Goal: Task Accomplishment & Management: Complete application form

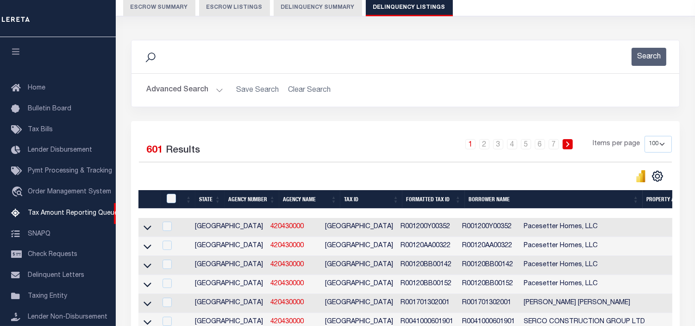
scroll to position [92, 0]
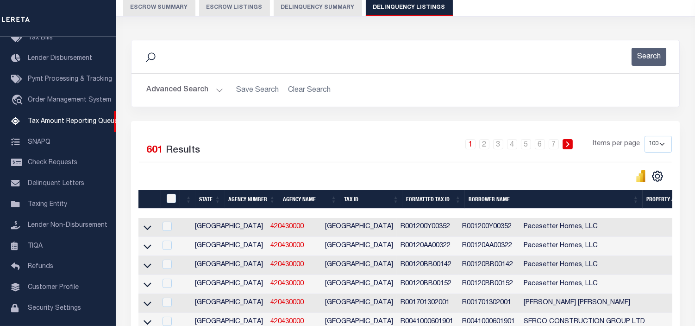
click at [661, 145] on select "10 25 50 100 500" at bounding box center [658, 144] width 27 height 17
select select "500"
click at [645, 136] on select "10 25 50 100 500" at bounding box center [658, 144] width 27 height 17
click at [218, 92] on button "Advanced Search" at bounding box center [184, 90] width 77 height 18
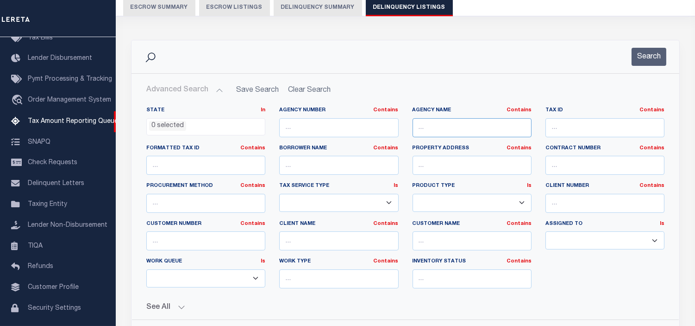
click at [438, 122] on input "text" at bounding box center [472, 127] width 119 height 19
paste input "GREEN BRICK PARTNERS INC"
type input "GREEN BRICK PARTNERS INC"
click at [339, 161] on input "text" at bounding box center [338, 165] width 119 height 19
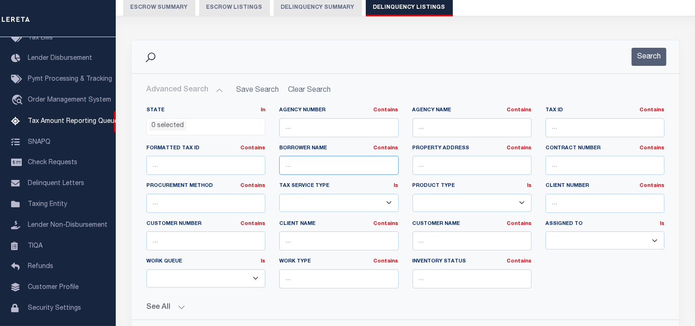
paste input "GREEN BRICK PARTNERS INC"
type input "GREEN BRICK PARTNERS INC"
click at [638, 63] on button "Search" at bounding box center [649, 57] width 35 height 18
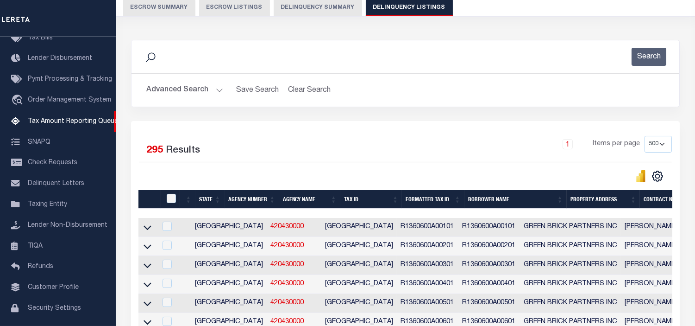
click at [445, 113] on div "Search Advanced Search Save Search Clear Search tblassign_wrapper_dynamictable_…" at bounding box center [405, 80] width 563 height 81
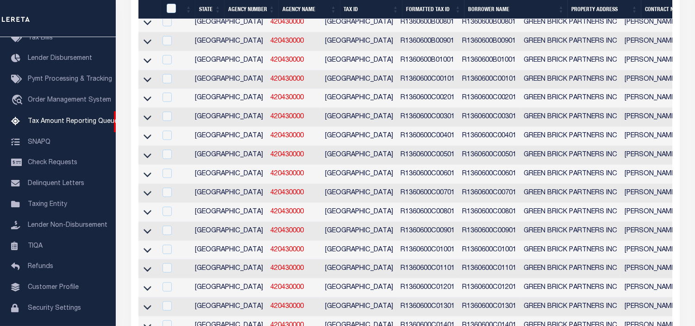
click at [147, 141] on icon at bounding box center [148, 137] width 8 height 10
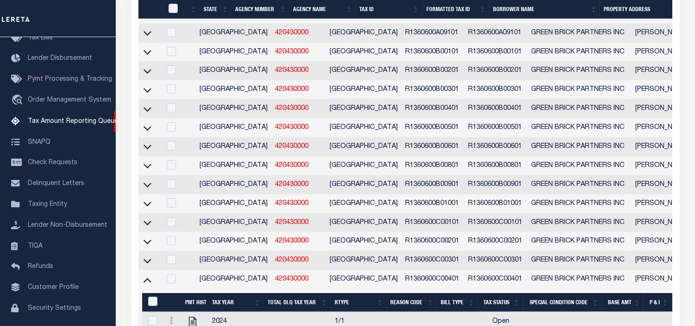
scroll to position [2078, 0]
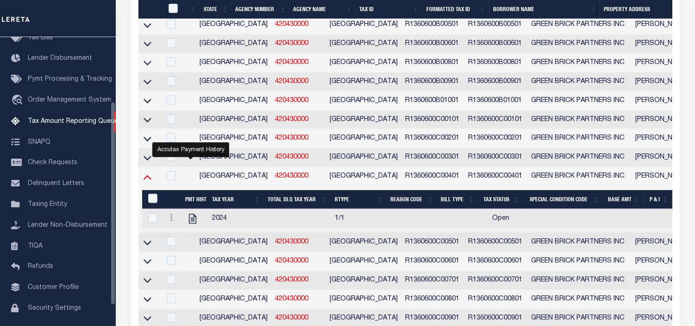
drag, startPoint x: 145, startPoint y: 204, endPoint x: 670, endPoint y: 232, distance: 525.4
click at [145, 182] on icon at bounding box center [148, 177] width 8 height 10
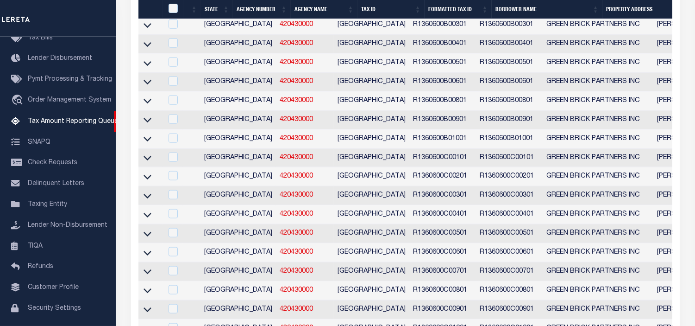
scroll to position [2092, 0]
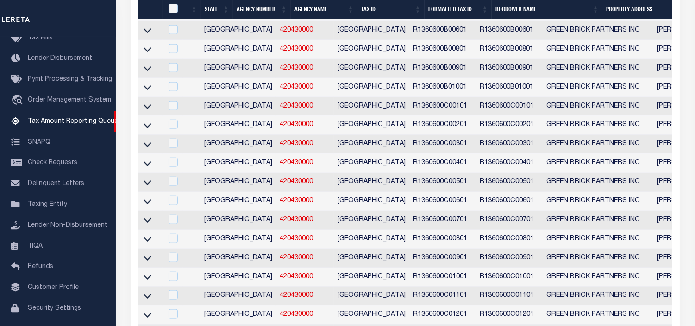
drag, startPoint x: 145, startPoint y: 230, endPoint x: 233, endPoint y: 210, distance: 89.7
click at [145, 206] on icon at bounding box center [148, 201] width 8 height 10
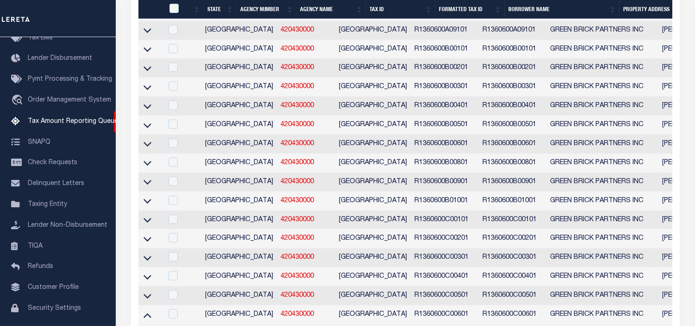
scroll to position [2156, 0]
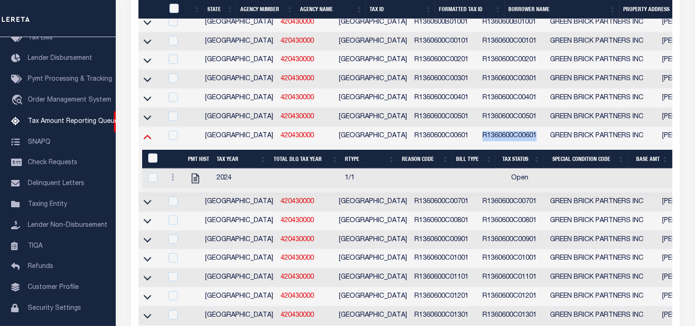
click at [148, 141] on icon at bounding box center [148, 137] width 8 height 10
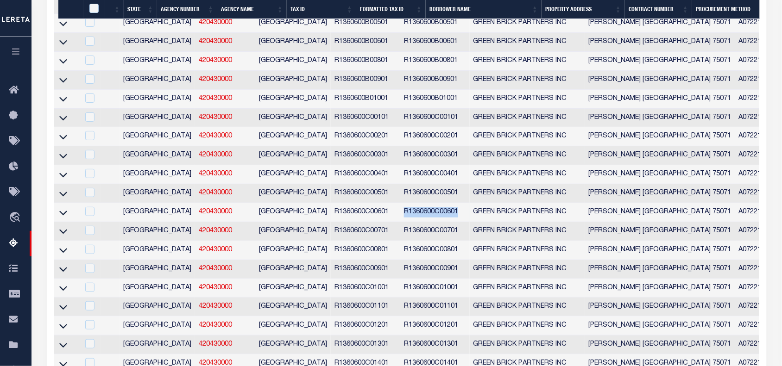
scroll to position [1868, 0]
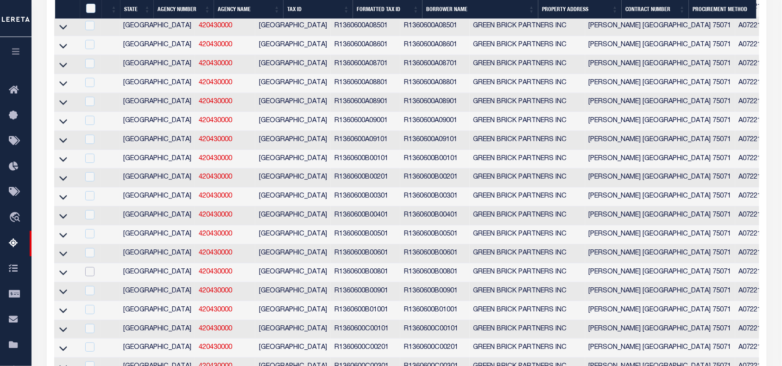
click at [86, 276] on input "checkbox" at bounding box center [89, 271] width 9 height 9
checkbox input "true"
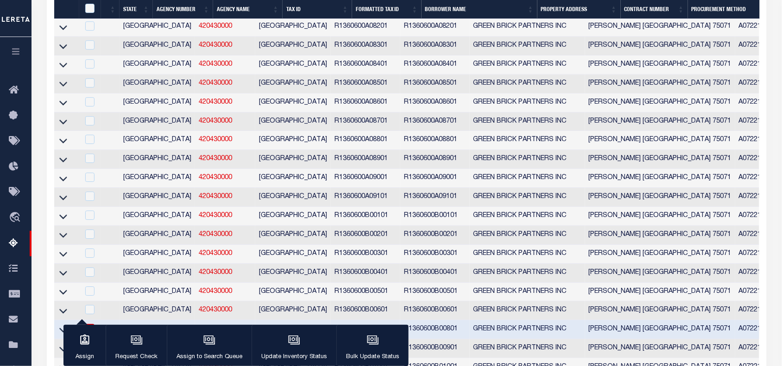
scroll to position [2040, 0]
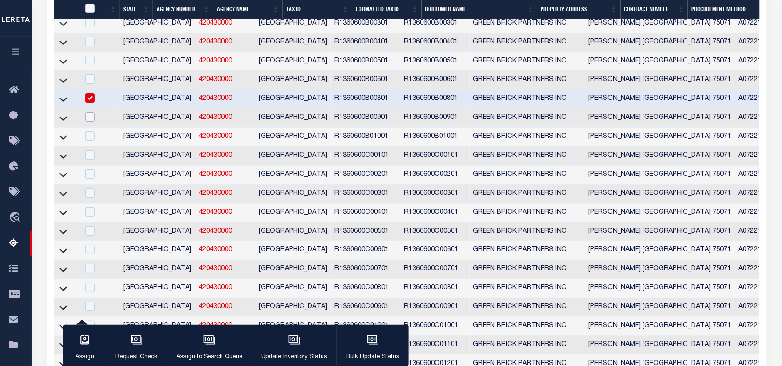
click at [87, 122] on input "checkbox" at bounding box center [89, 117] width 9 height 9
checkbox input "true"
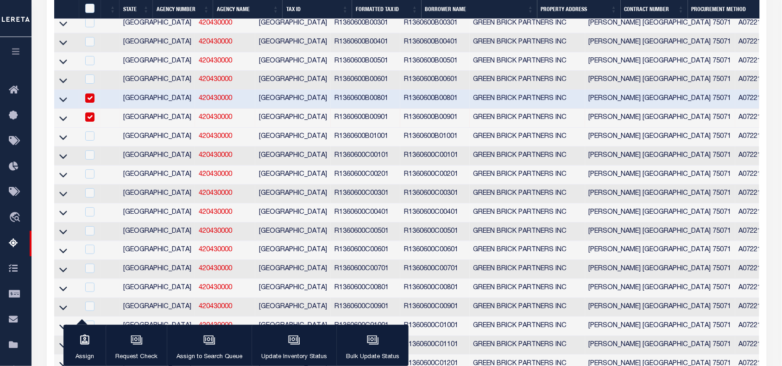
scroll to position [1948, 0]
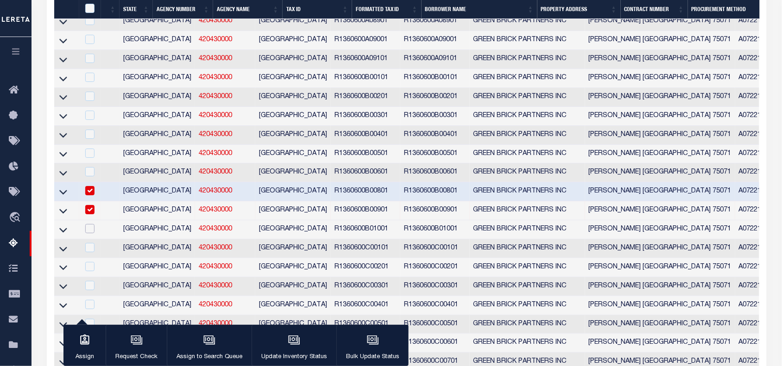
click at [91, 233] on input "checkbox" at bounding box center [89, 228] width 9 height 9
checkbox input "true"
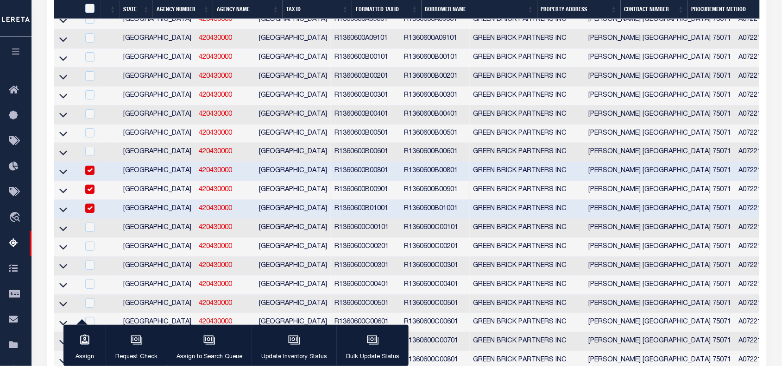
scroll to position [2026, 0]
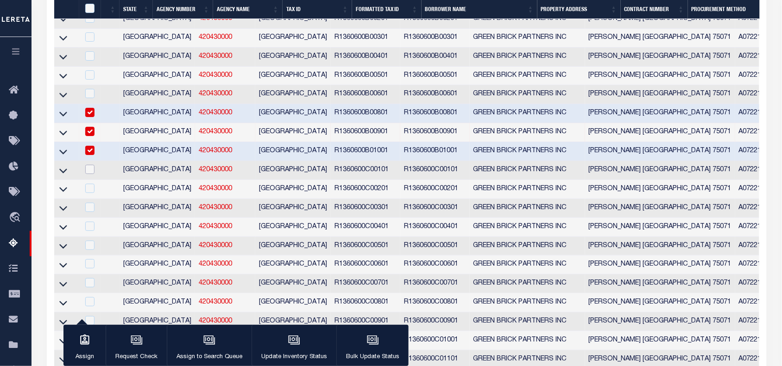
click at [91, 174] on input "checkbox" at bounding box center [89, 169] width 9 height 9
checkbox input "true"
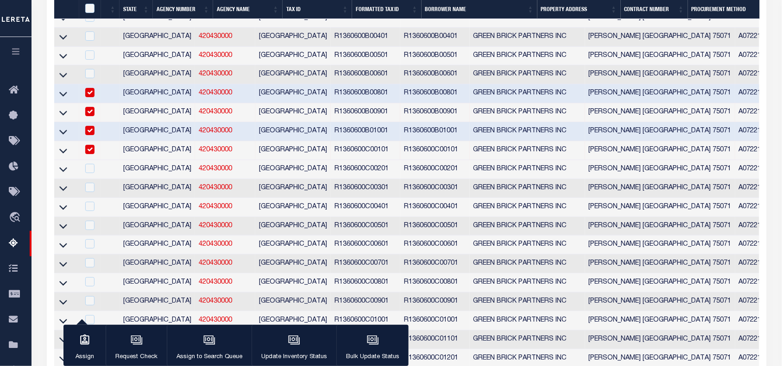
scroll to position [2104, 0]
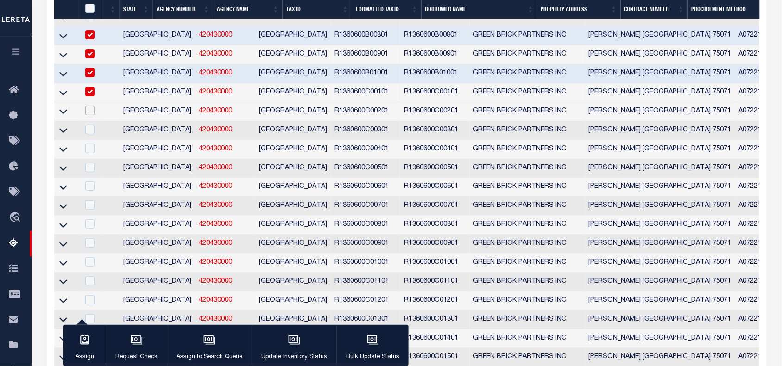
click at [90, 115] on input "checkbox" at bounding box center [89, 110] width 9 height 9
checkbox input "true"
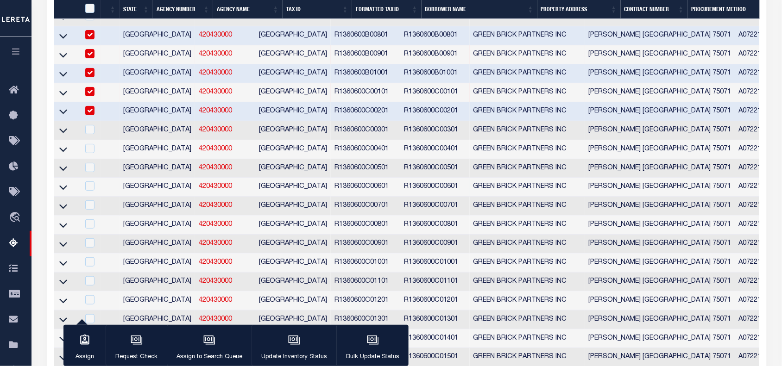
scroll to position [2008, 0]
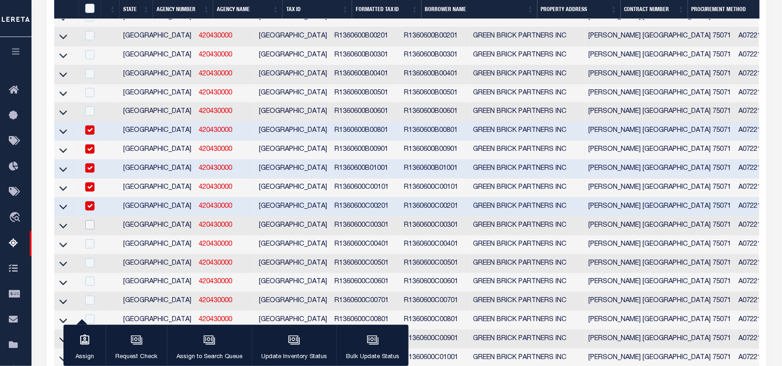
click at [87, 230] on input "checkbox" at bounding box center [89, 224] width 9 height 9
checkbox input "true"
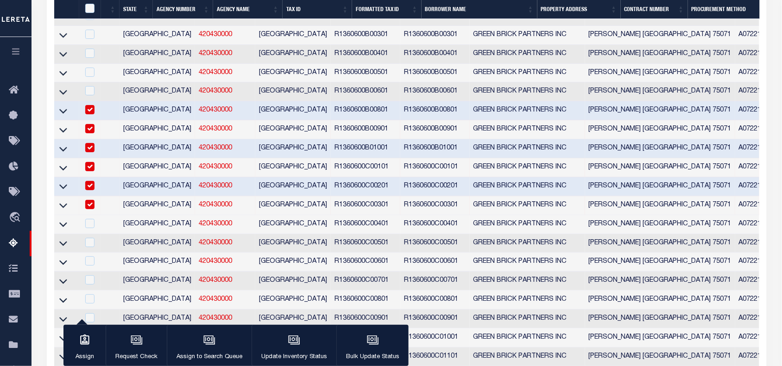
scroll to position [2144, 0]
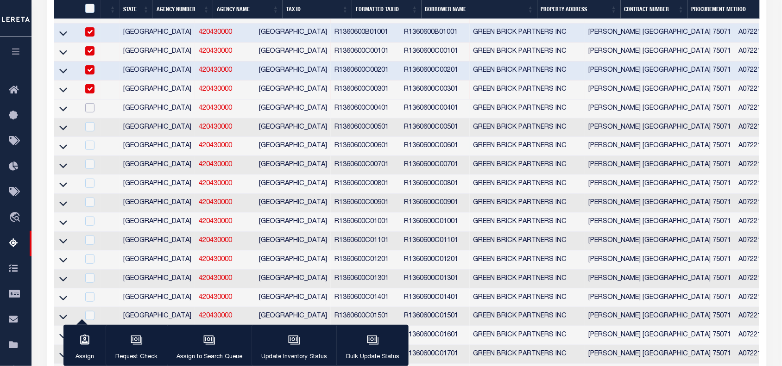
click at [93, 113] on input "checkbox" at bounding box center [89, 107] width 9 height 9
checkbox input "true"
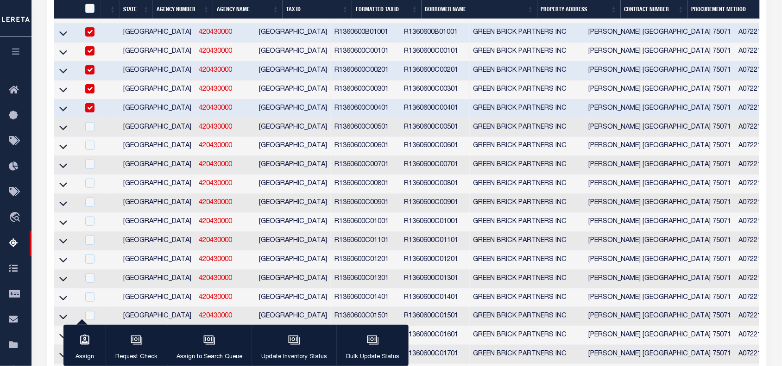
scroll to position [2049, 0]
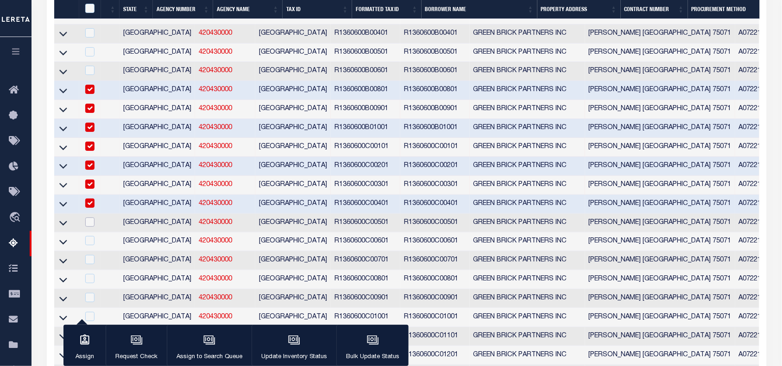
click at [87, 227] on input "checkbox" at bounding box center [89, 222] width 9 height 9
checkbox input "true"
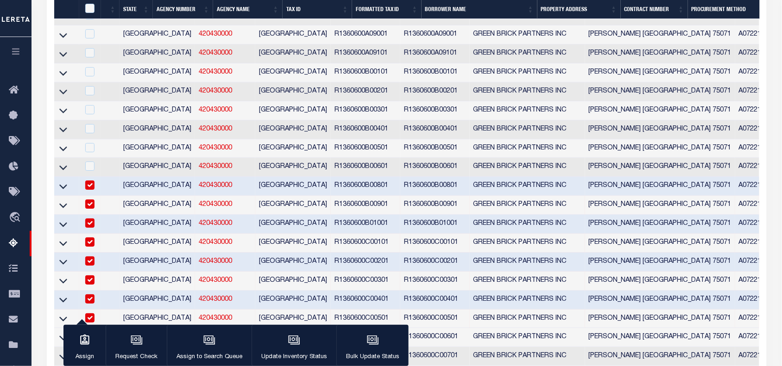
scroll to position [2177, 0]
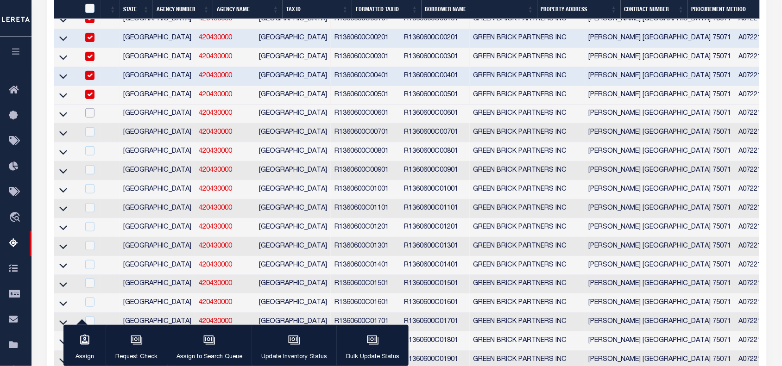
click at [90, 118] on input "checkbox" at bounding box center [89, 112] width 9 height 9
checkbox input "true"
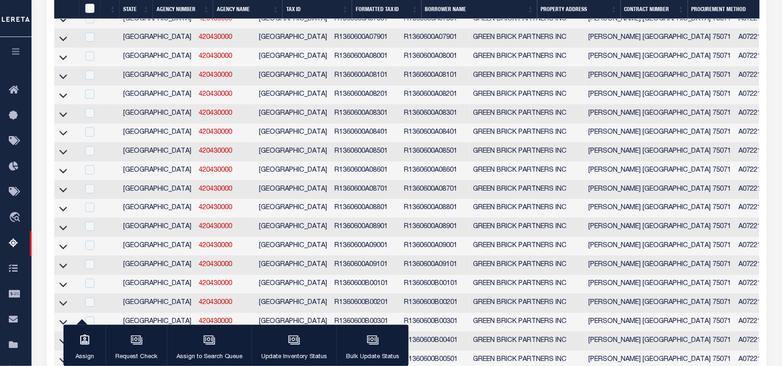
scroll to position [2196, 0]
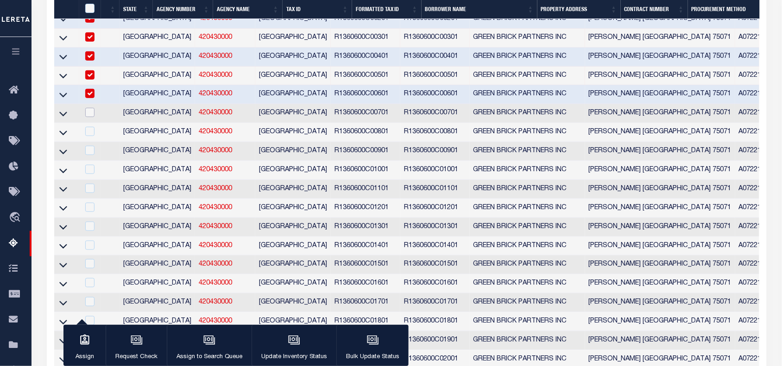
click at [93, 117] on input "checkbox" at bounding box center [89, 112] width 9 height 9
checkbox input "true"
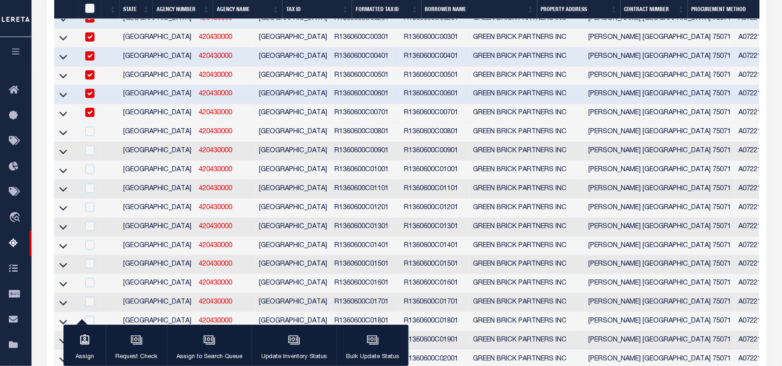
scroll to position [2101, 0]
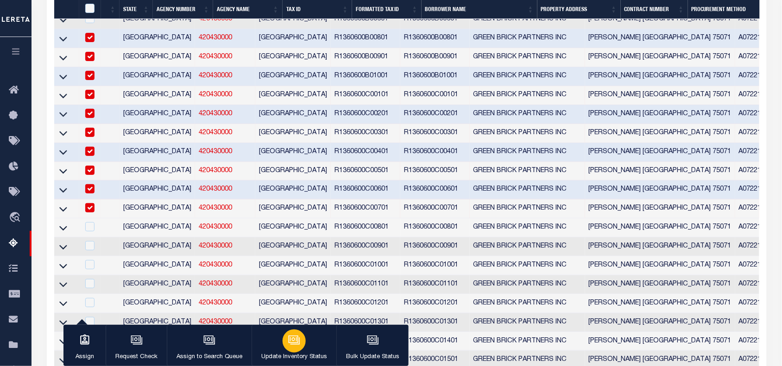
click at [288, 325] on icon "button" at bounding box center [294, 340] width 12 height 12
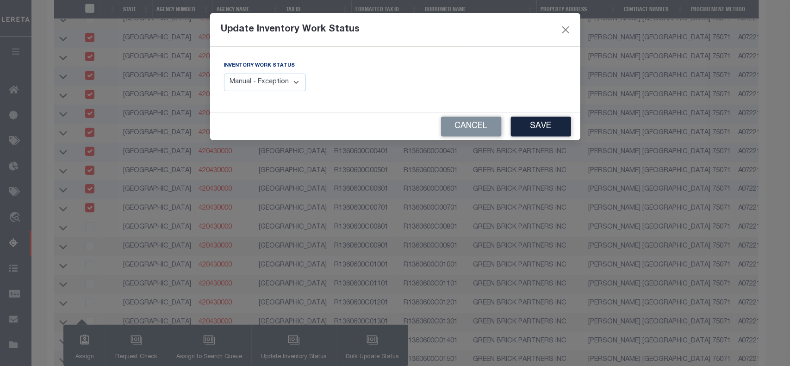
click at [298, 83] on select "Manual - Exception Pended - Awaiting Search Late Add Exception Completed" at bounding box center [265, 83] width 82 height 18
select select "4"
click at [224, 74] on select "Manual - Exception Pended - Awaiting Search Late Add Exception Completed" at bounding box center [265, 83] width 82 height 18
click at [535, 135] on button "Save" at bounding box center [541, 127] width 60 height 20
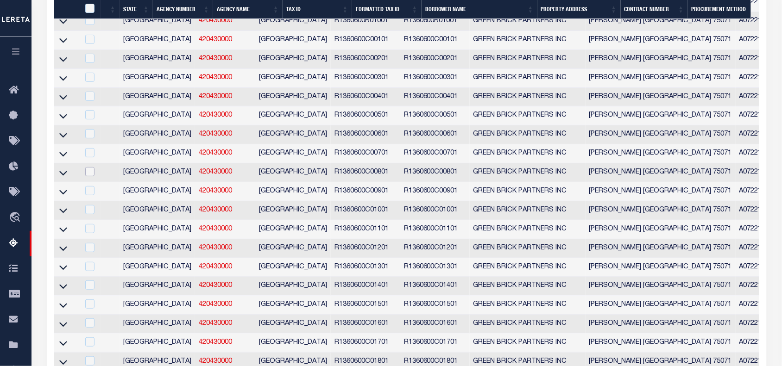
click at [89, 176] on input "checkbox" at bounding box center [89, 171] width 9 height 9
checkbox input "true"
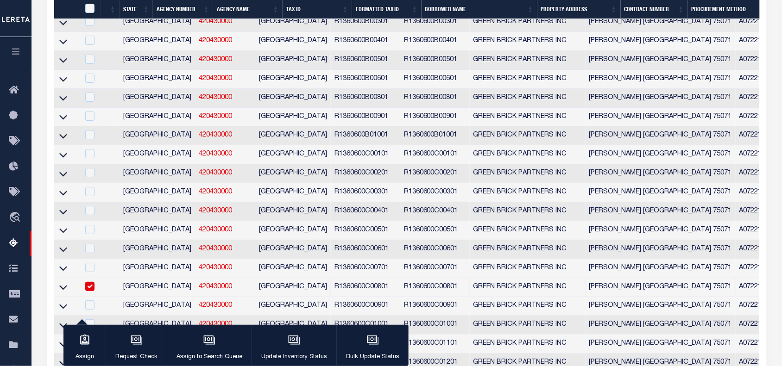
scroll to position [2177, 0]
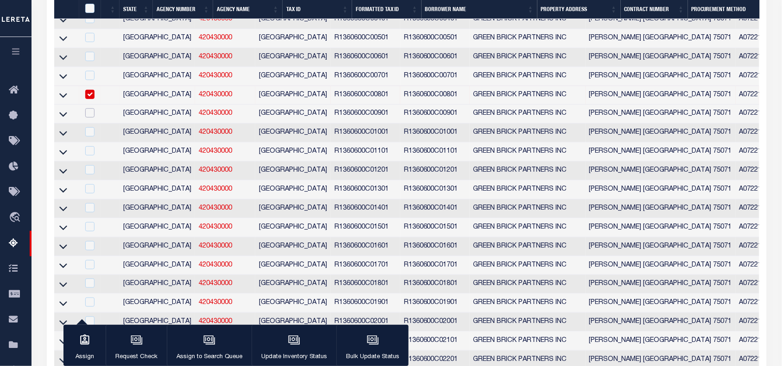
click at [87, 118] on input "checkbox" at bounding box center [89, 112] width 9 height 9
checkbox input "true"
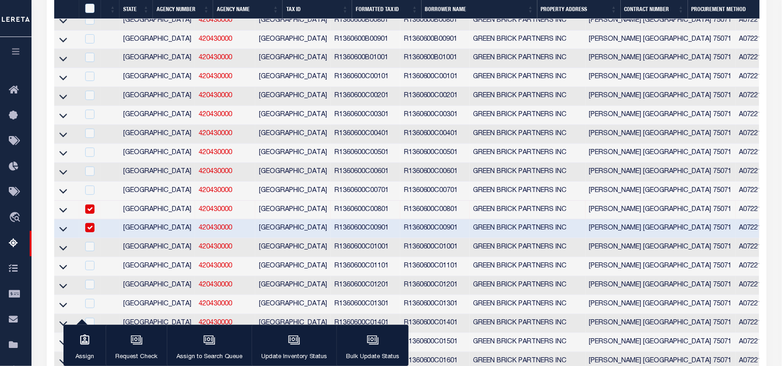
scroll to position [2236, 0]
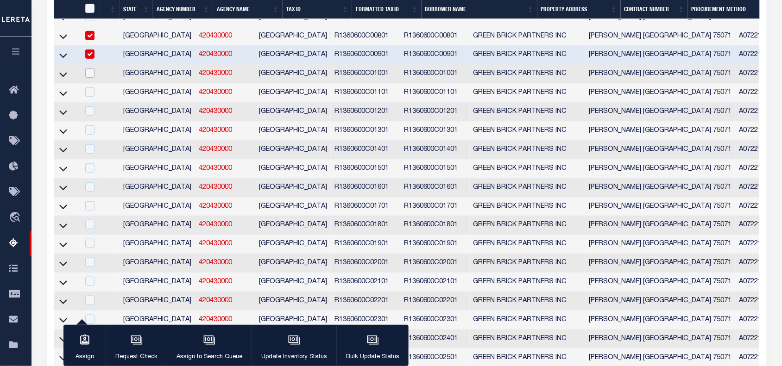
click at [91, 78] on input "checkbox" at bounding box center [89, 73] width 9 height 9
checkbox input "true"
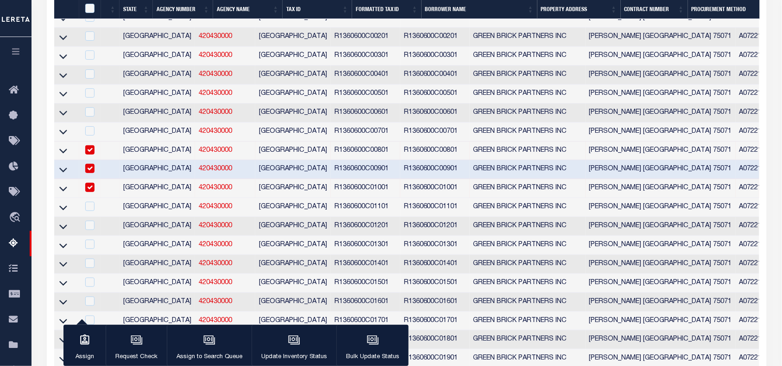
scroll to position [2237, 0]
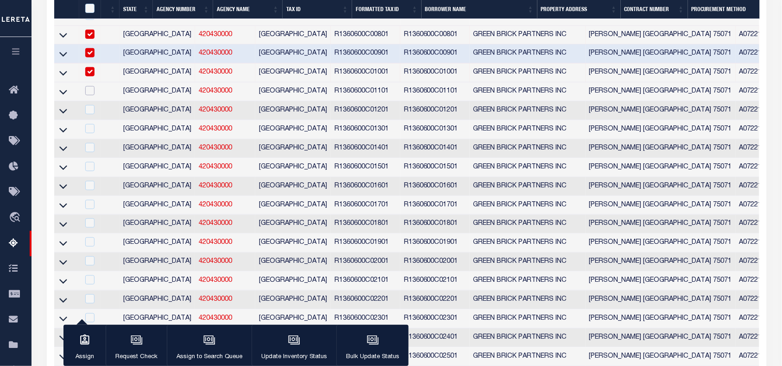
click at [90, 95] on input "checkbox" at bounding box center [89, 90] width 9 height 9
checkbox input "true"
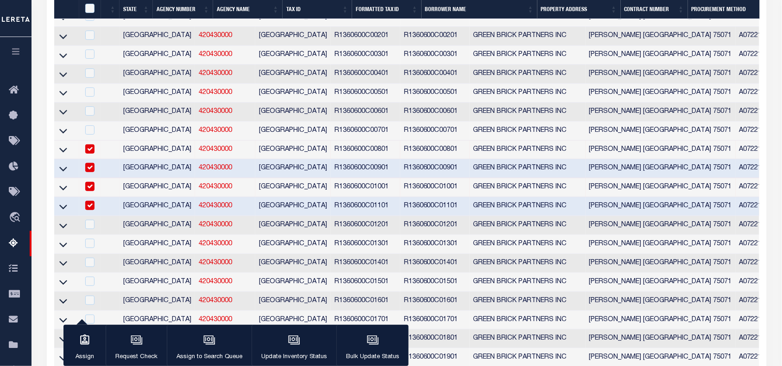
scroll to position [2296, 0]
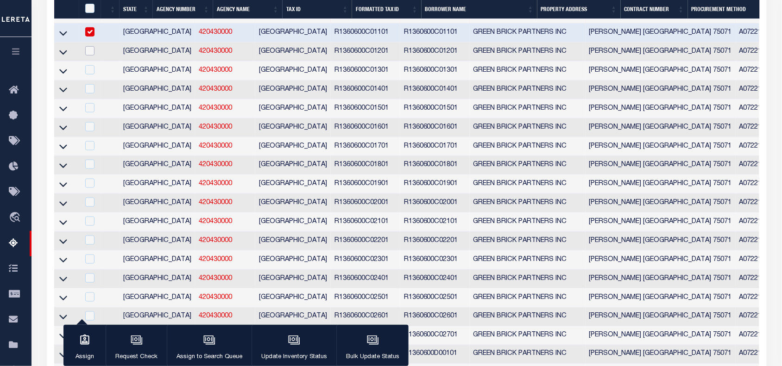
click at [87, 56] on input "checkbox" at bounding box center [89, 50] width 9 height 9
checkbox input "true"
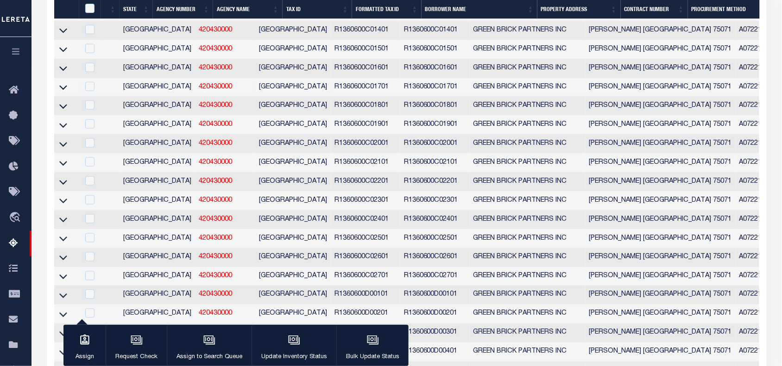
scroll to position [2297, 0]
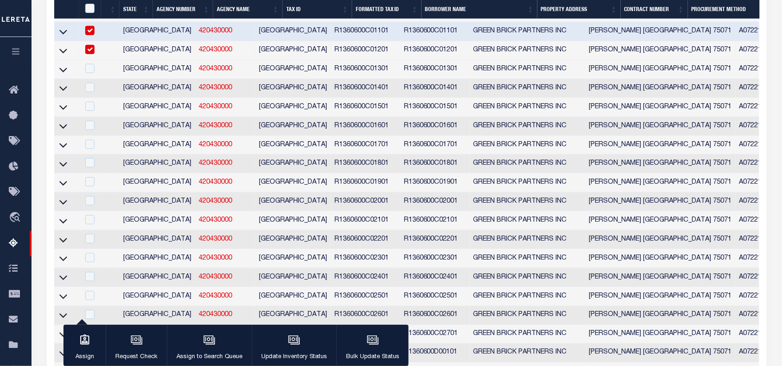
checkbox input "true"
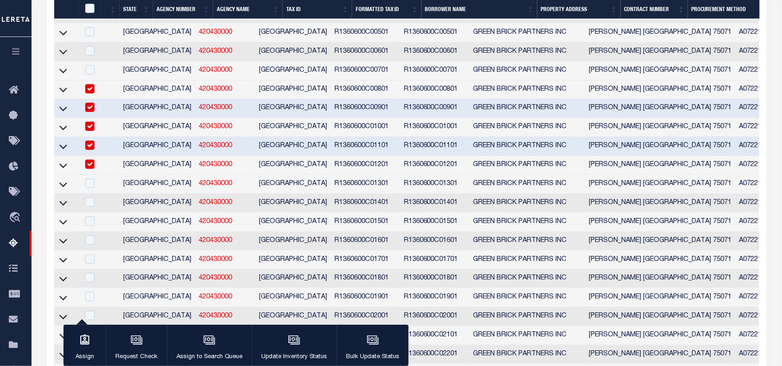
scroll to position [2356, 0]
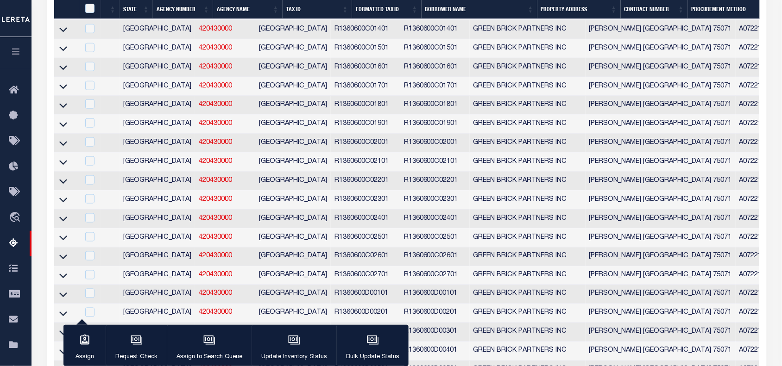
click at [89, 14] on input "checkbox" at bounding box center [89, 9] width 9 height 9
checkbox input "true"
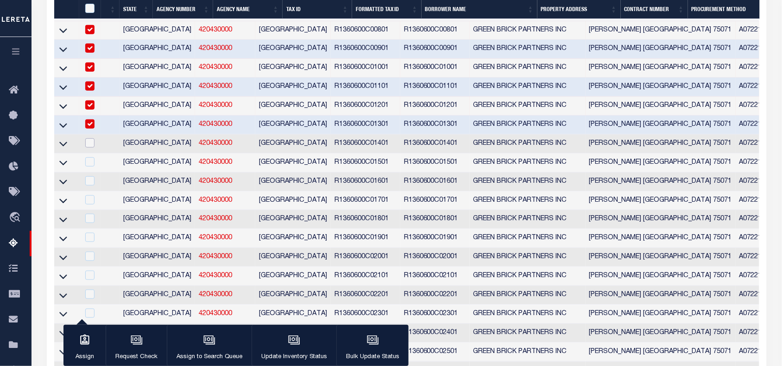
click at [88, 148] on input "checkbox" at bounding box center [89, 142] width 9 height 9
checkbox input "true"
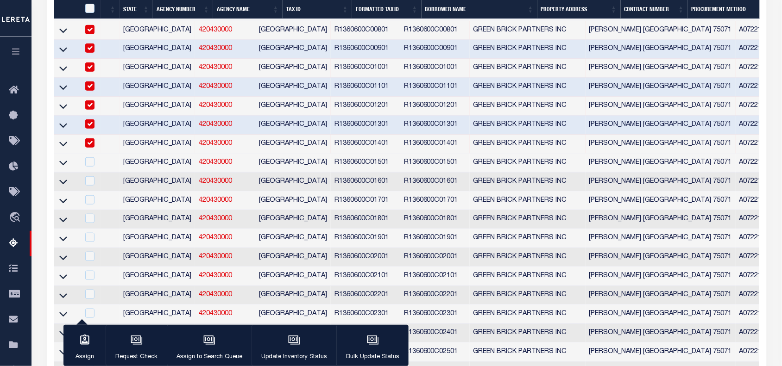
scroll to position [2300, 0]
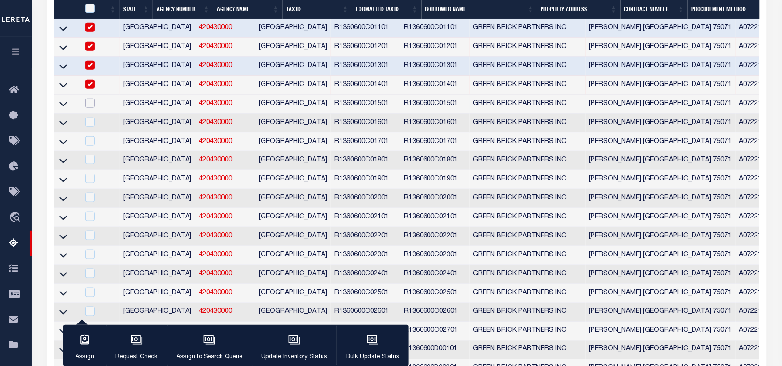
click at [88, 108] on input "checkbox" at bounding box center [89, 103] width 9 height 9
checkbox input "true"
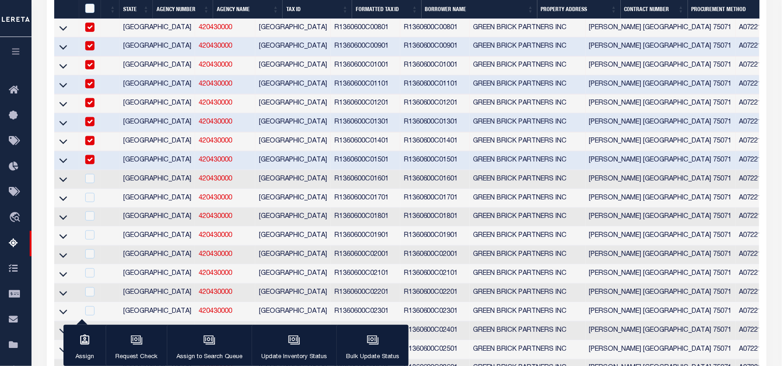
scroll to position [2360, 0]
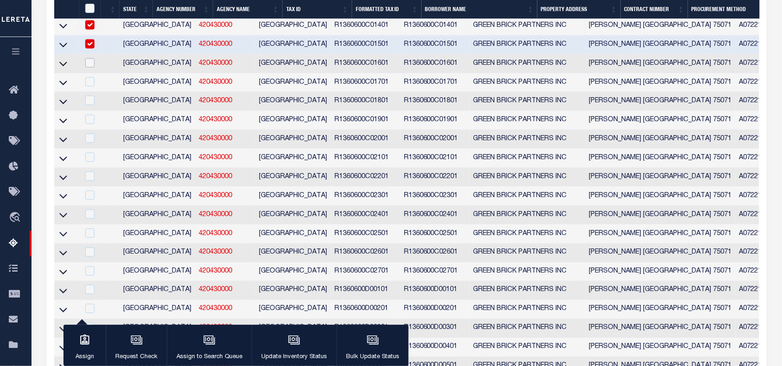
click at [90, 68] on input "checkbox" at bounding box center [89, 62] width 9 height 9
checkbox input "true"
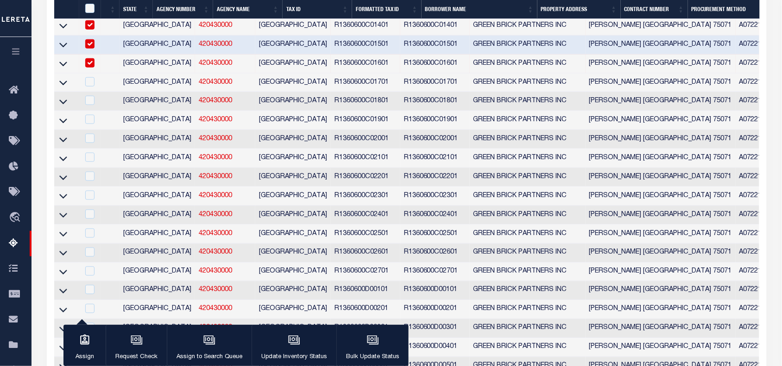
scroll to position [2245, 0]
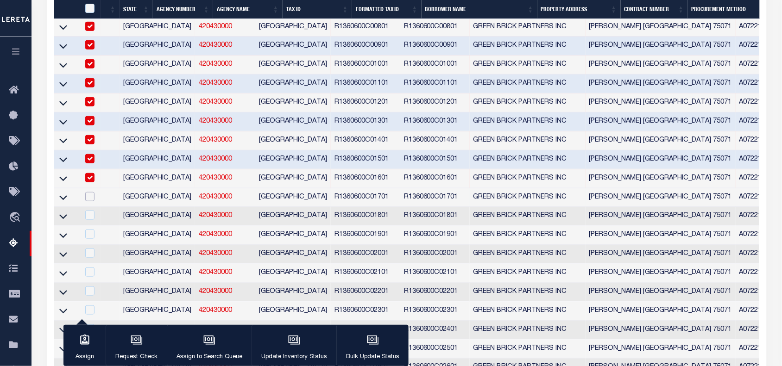
click at [86, 201] on input "checkbox" at bounding box center [89, 196] width 9 height 9
checkbox input "true"
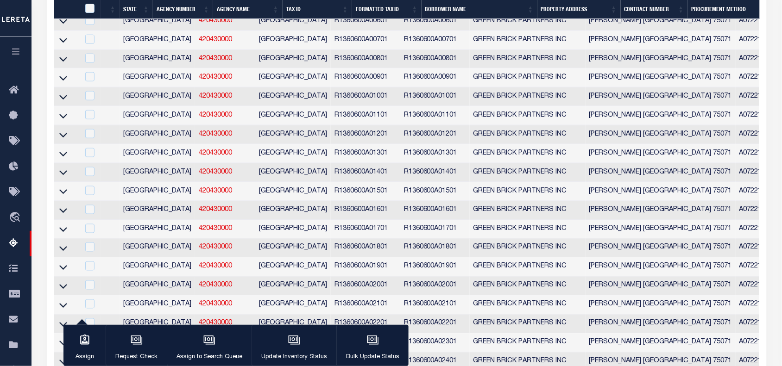
scroll to position [0, 0]
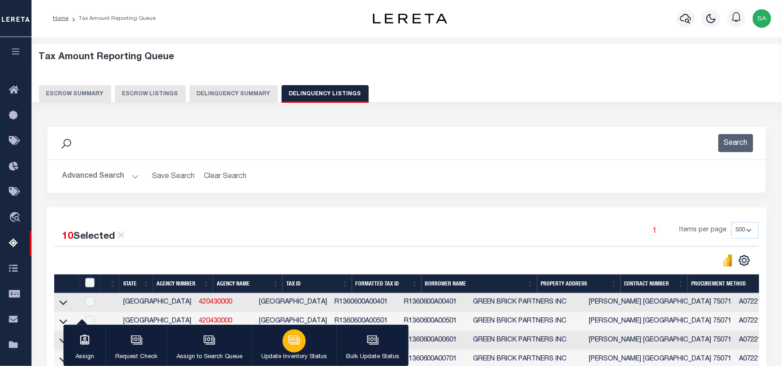
click at [285, 325] on div "button" at bounding box center [293, 341] width 23 height 23
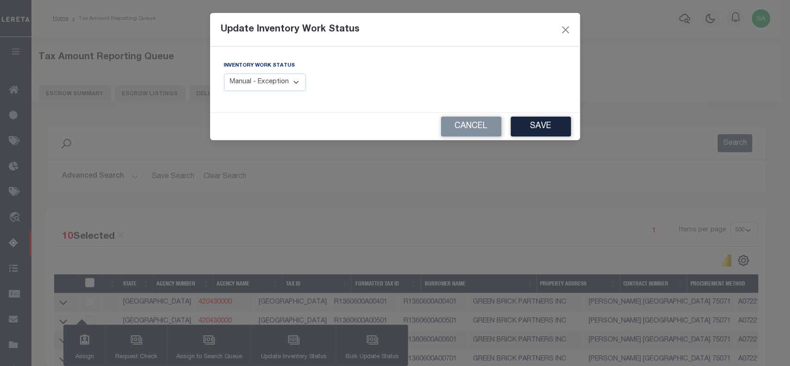
click at [296, 82] on select "Manual - Exception Pended - Awaiting Search Late Add Exception Completed" at bounding box center [265, 83] width 82 height 18
select select "4"
click at [224, 74] on select "Manual - Exception Pended - Awaiting Search Late Add Exception Completed" at bounding box center [265, 83] width 82 height 18
click at [535, 131] on button "Save" at bounding box center [541, 127] width 60 height 20
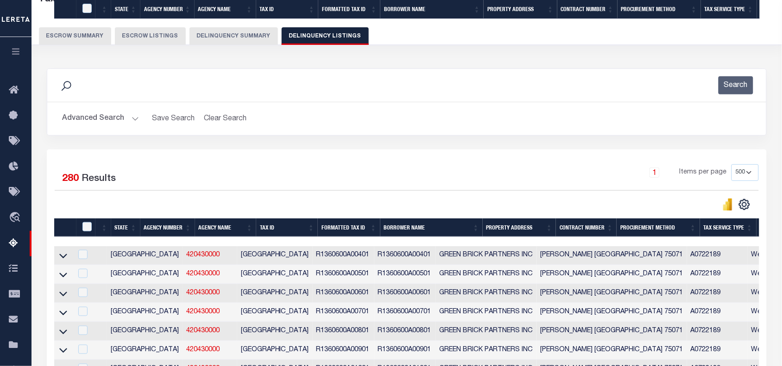
scroll to position [2168, 0]
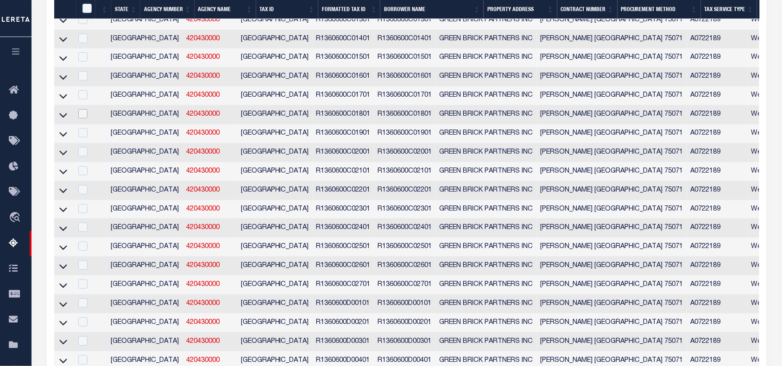
drag, startPoint x: 87, startPoint y: 182, endPoint x: 124, endPoint y: 198, distance: 40.4
click at [87, 119] on input "checkbox" at bounding box center [82, 113] width 9 height 9
checkbox input "true"
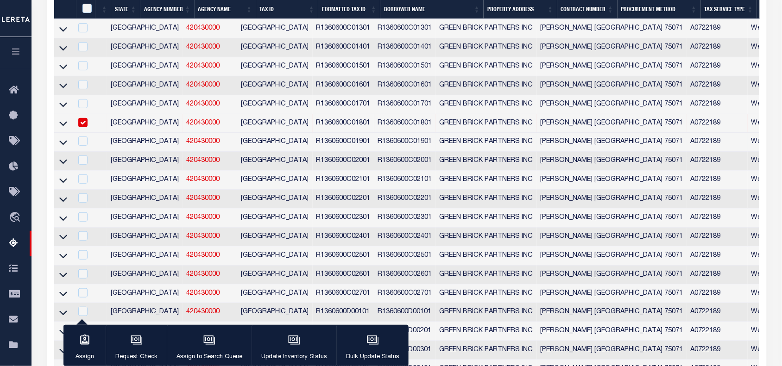
scroll to position [2206, 0]
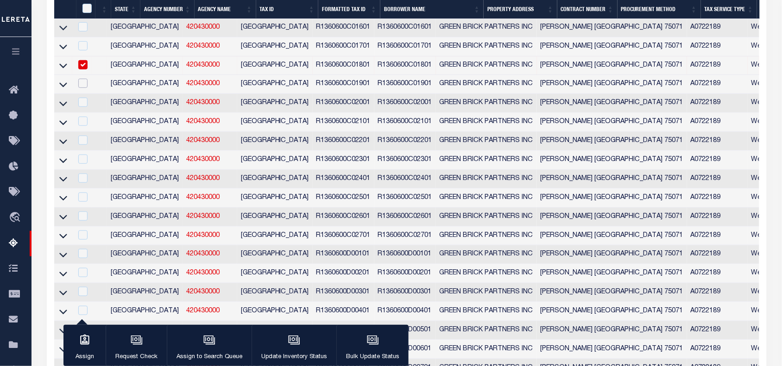
click at [87, 88] on input "checkbox" at bounding box center [82, 83] width 9 height 9
checkbox input "true"
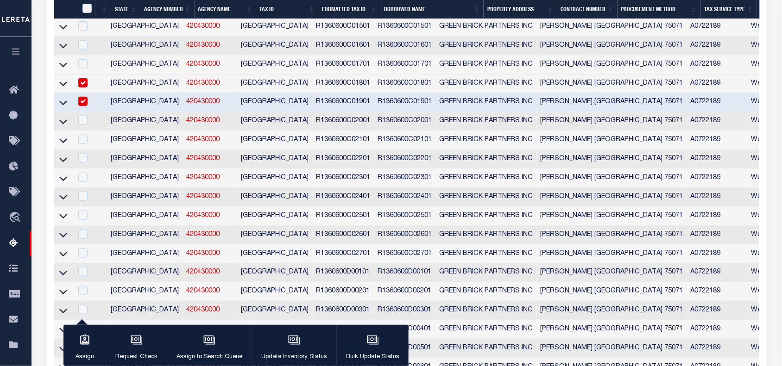
scroll to position [2246, 0]
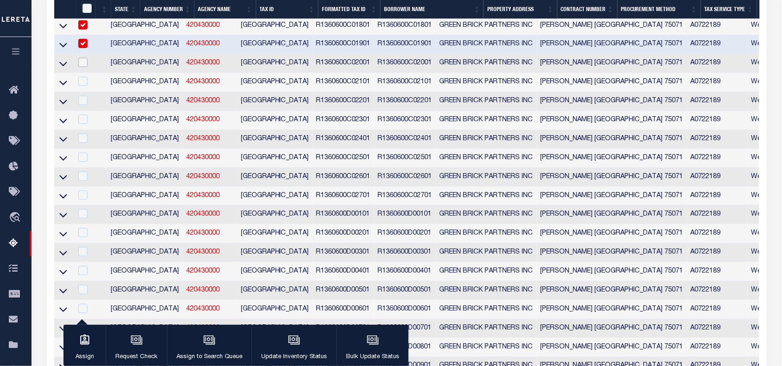
click at [87, 67] on input "checkbox" at bounding box center [82, 62] width 9 height 9
checkbox input "true"
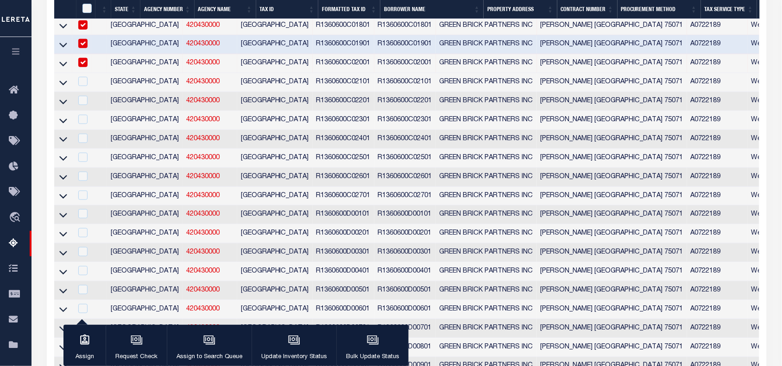
scroll to position [2228, 0]
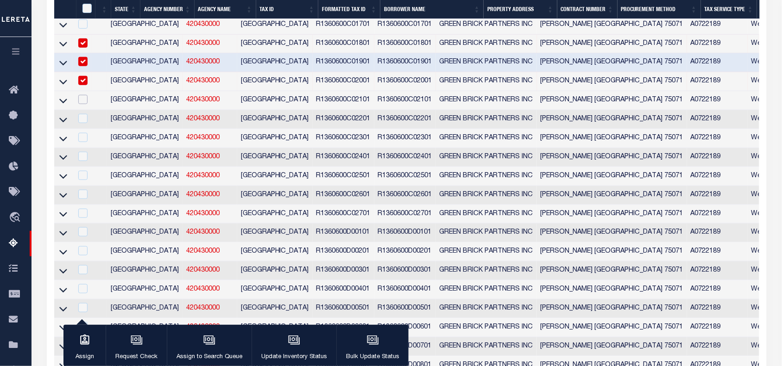
click at [84, 104] on input "checkbox" at bounding box center [82, 99] width 9 height 9
checkbox input "true"
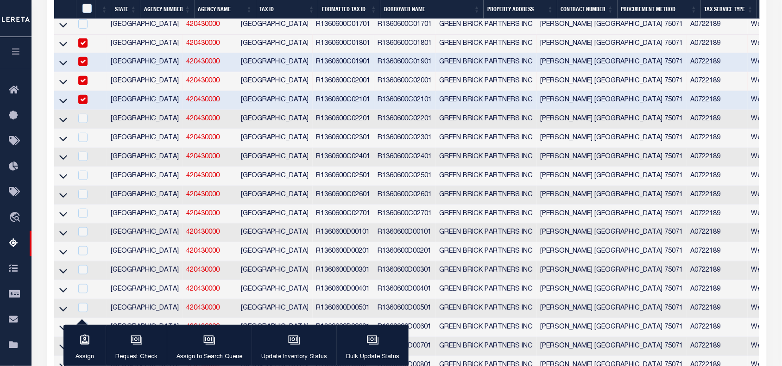
scroll to position [2210, 0]
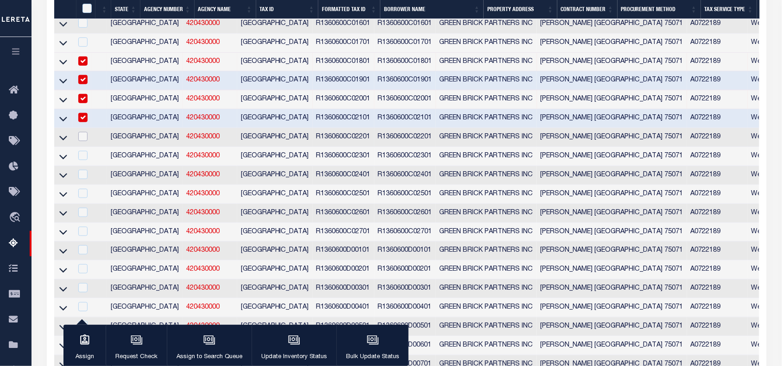
click at [84, 141] on input "checkbox" at bounding box center [82, 136] width 9 height 9
checkbox input "true"
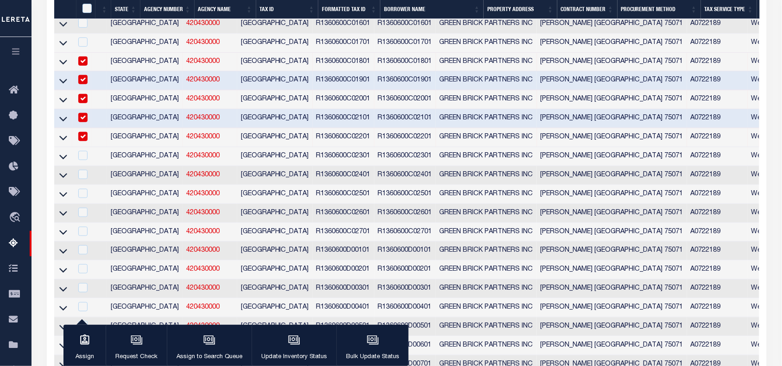
scroll to position [2250, 0]
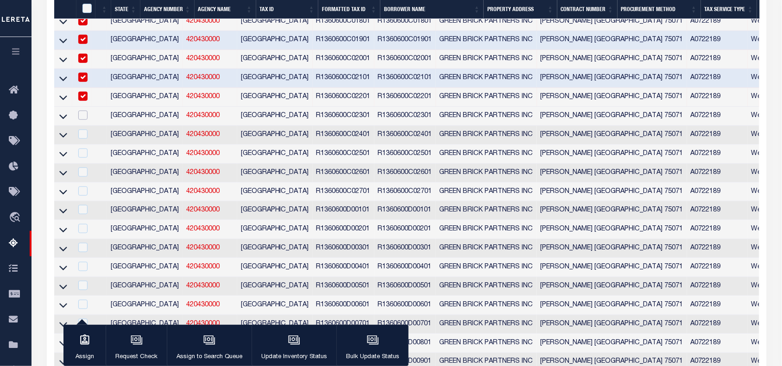
click at [86, 120] on input "checkbox" at bounding box center [82, 115] width 9 height 9
checkbox input "true"
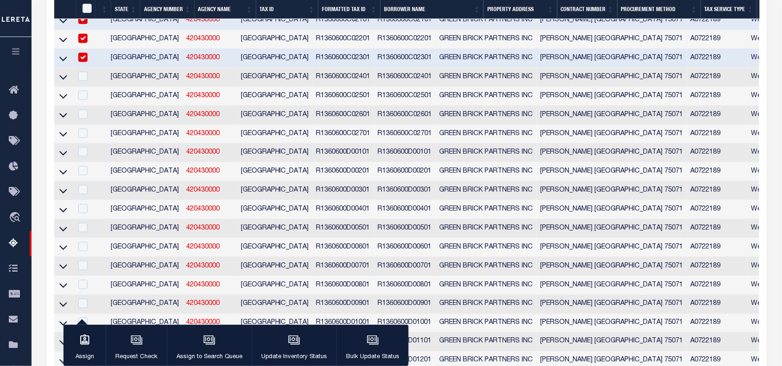
scroll to position [2290, 0]
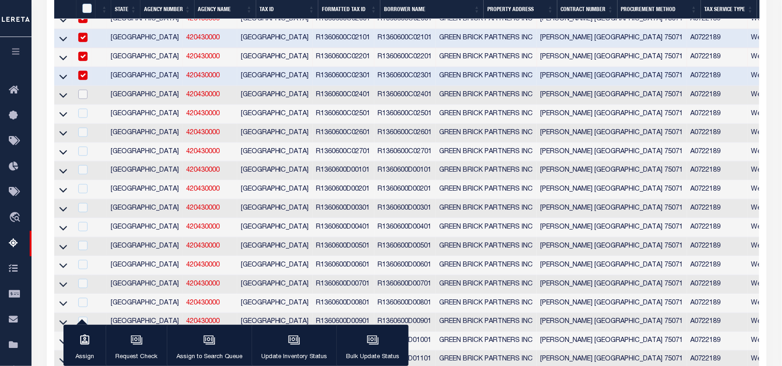
click at [84, 99] on input "checkbox" at bounding box center [82, 94] width 9 height 9
checkbox input "true"
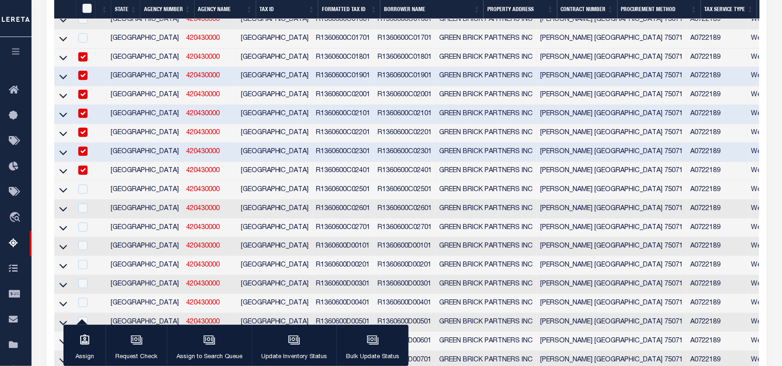
scroll to position [2272, 0]
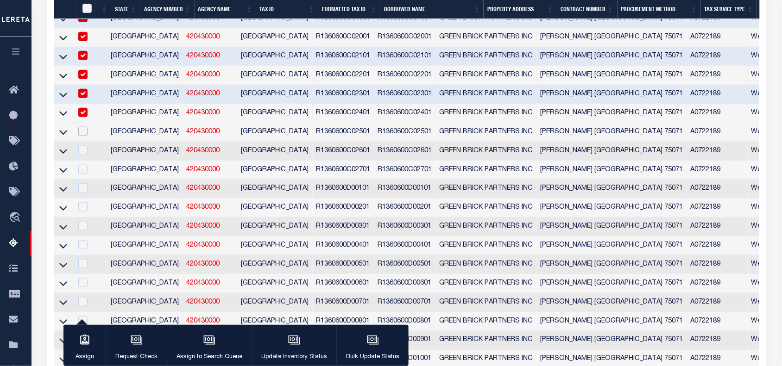
click at [86, 136] on input "checkbox" at bounding box center [82, 131] width 9 height 9
checkbox input "true"
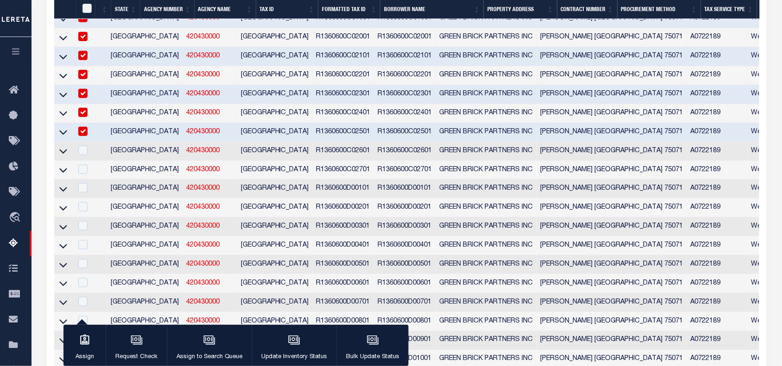
scroll to position [2254, 0]
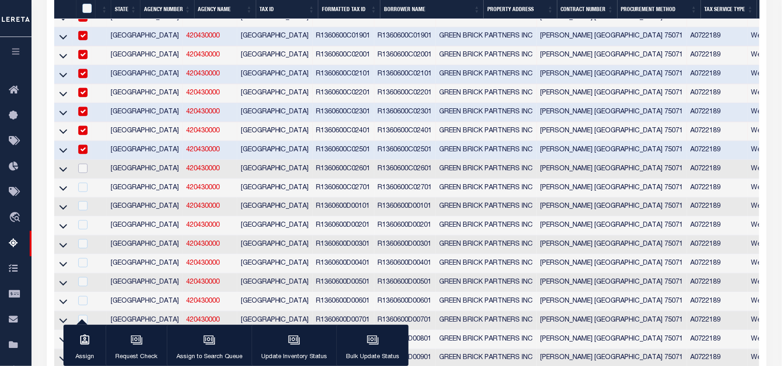
click at [85, 173] on input "checkbox" at bounding box center [82, 168] width 9 height 9
checkbox input "true"
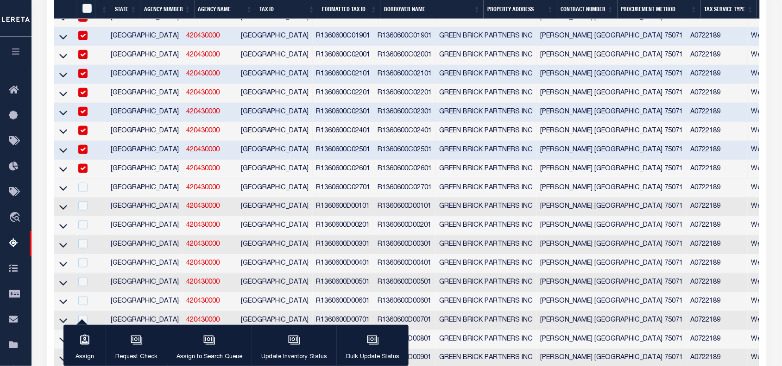
scroll to position [2237, 0]
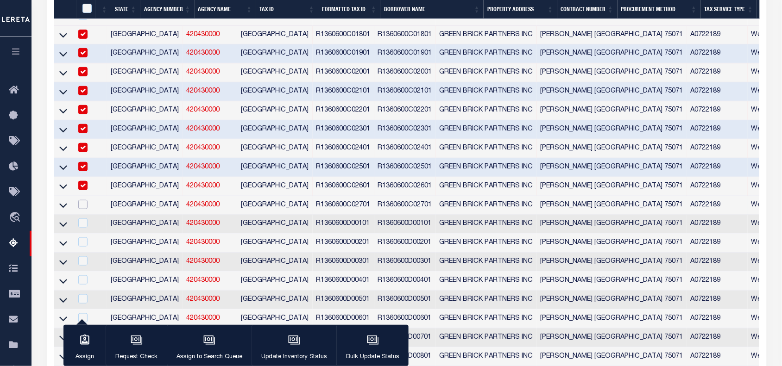
click at [87, 209] on input "checkbox" at bounding box center [82, 204] width 9 height 9
checkbox input "true"
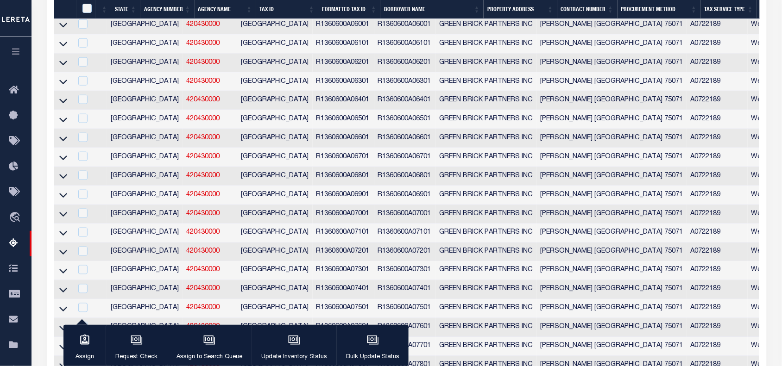
scroll to position [1348, 0]
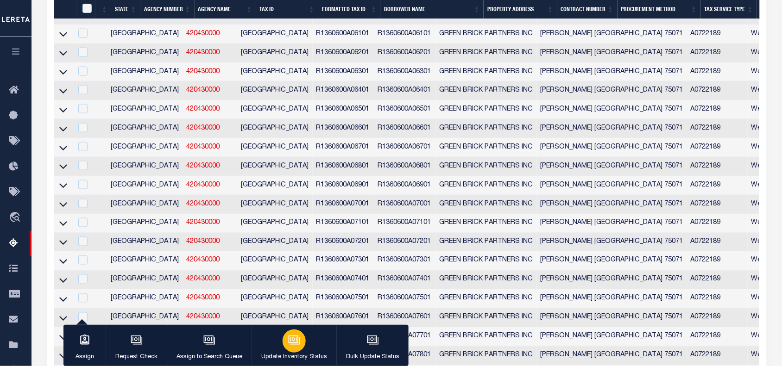
click at [288, 325] on icon "button" at bounding box center [294, 340] width 12 height 12
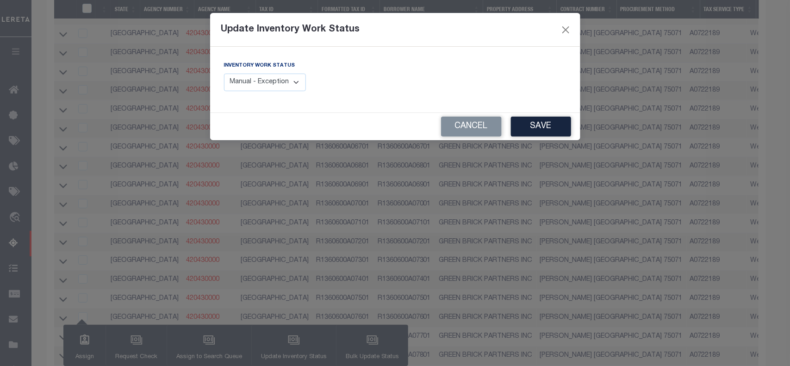
click at [294, 84] on select "Manual - Exception Pended - Awaiting Search Late Add Exception Completed" at bounding box center [265, 83] width 82 height 18
select select "4"
click at [224, 74] on select "Manual - Exception Pended - Awaiting Search Late Add Exception Completed" at bounding box center [265, 83] width 82 height 18
click at [542, 124] on button "Save" at bounding box center [541, 127] width 60 height 20
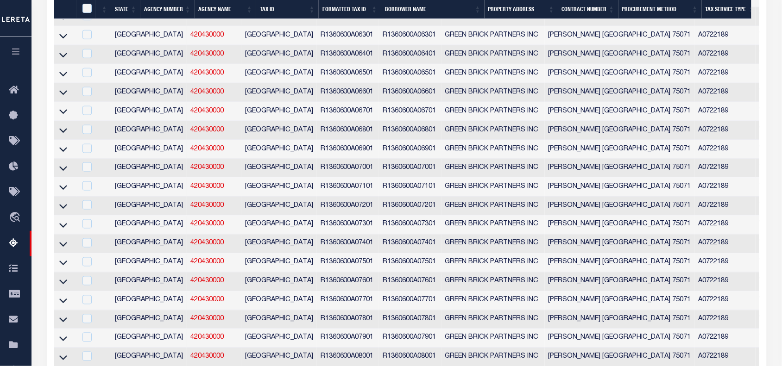
scroll to position [2120, 0]
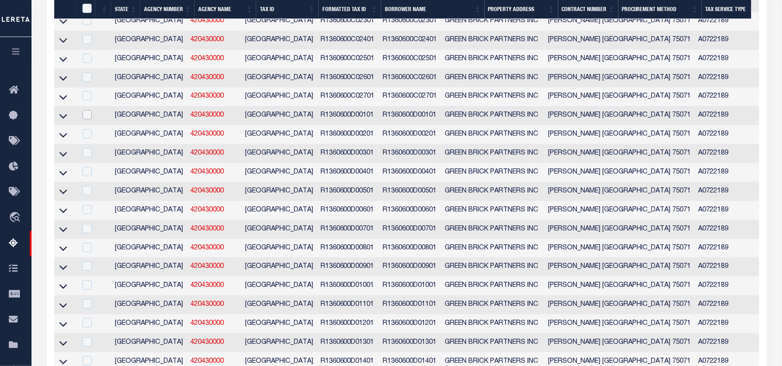
click at [85, 119] on input "checkbox" at bounding box center [86, 114] width 9 height 9
checkbox input "true"
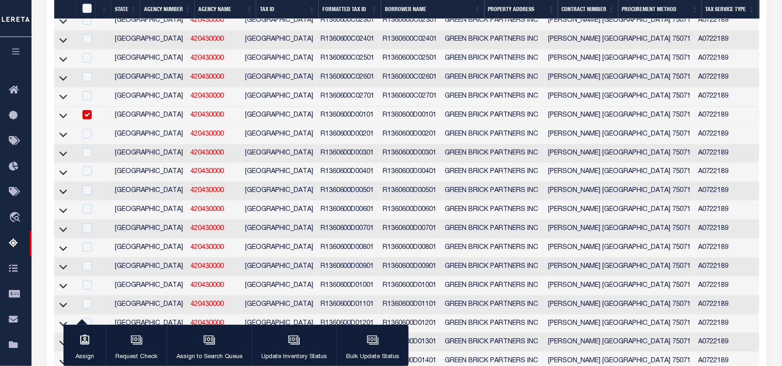
scroll to position [2139, 0]
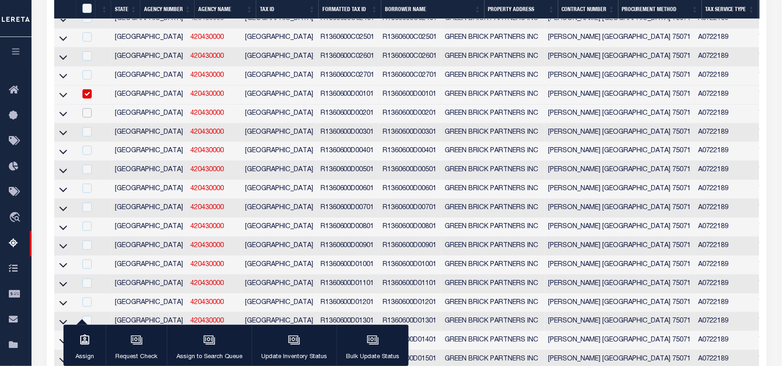
click at [87, 118] on input "checkbox" at bounding box center [86, 112] width 9 height 9
checkbox input "true"
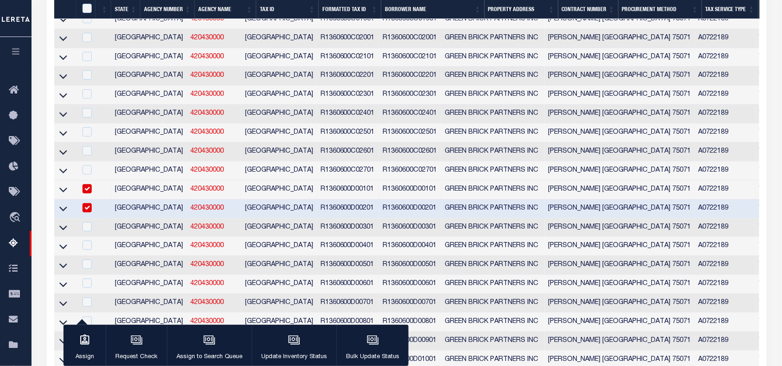
scroll to position [2160, 0]
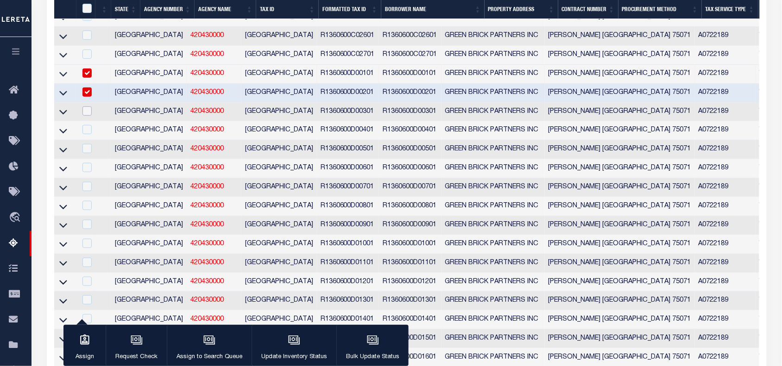
click at [85, 116] on input "checkbox" at bounding box center [86, 111] width 9 height 9
checkbox input "true"
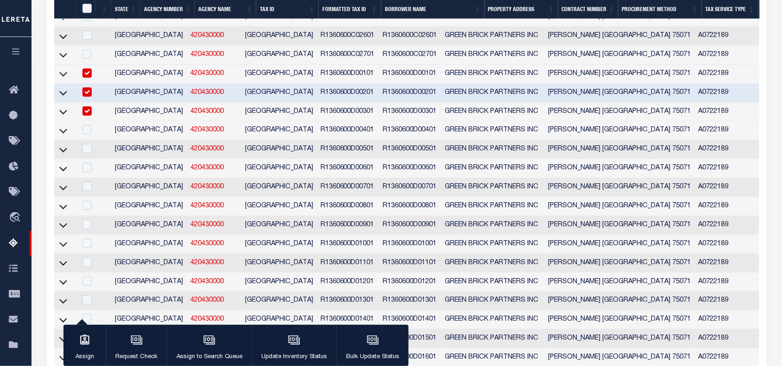
scroll to position [2123, 0]
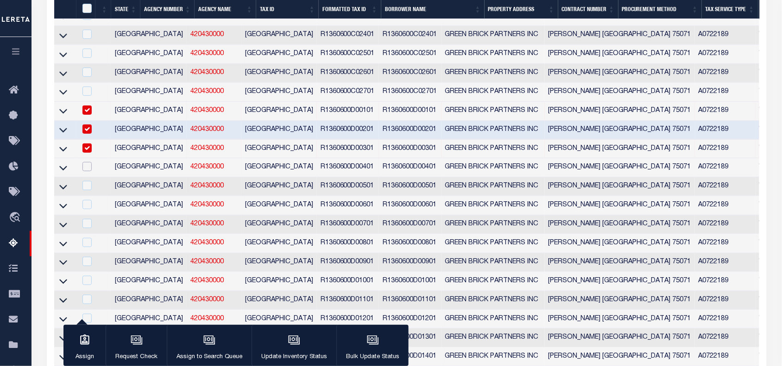
click at [86, 171] on input "checkbox" at bounding box center [86, 166] width 9 height 9
checkbox input "true"
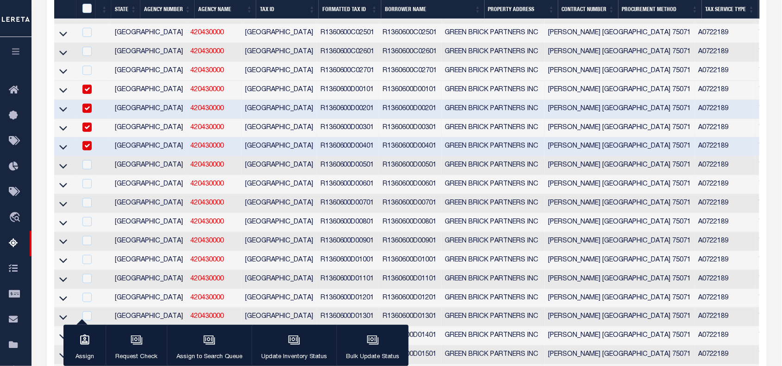
scroll to position [2202, 0]
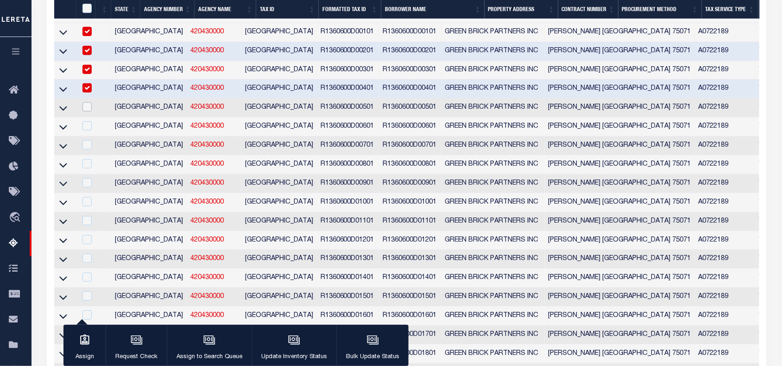
click at [85, 112] on input "checkbox" at bounding box center [86, 106] width 9 height 9
checkbox input "true"
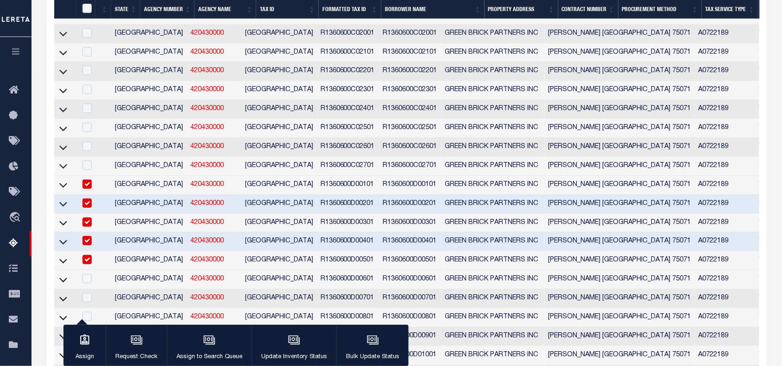
scroll to position [2165, 0]
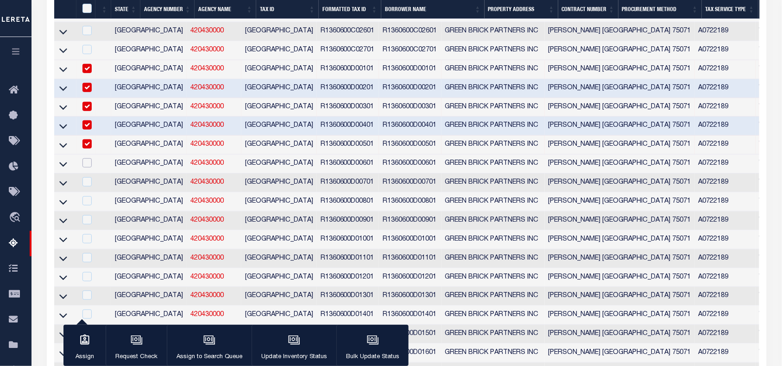
click at [84, 168] on input "checkbox" at bounding box center [86, 162] width 9 height 9
checkbox input "true"
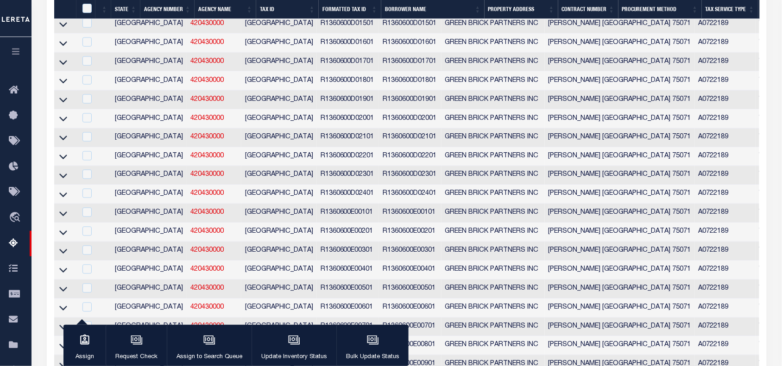
scroll to position [2359, 0]
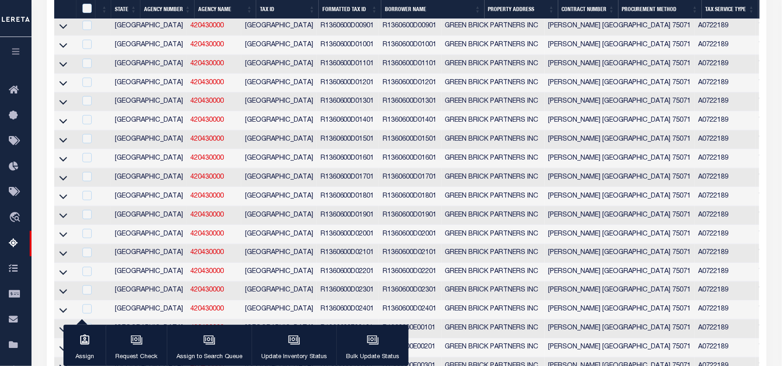
checkbox input "true"
click at [85, 11] on input "checkbox" at bounding box center [86, 6] width 9 height 9
checkbox input "true"
click at [86, 30] on input "checkbox" at bounding box center [86, 25] width 9 height 9
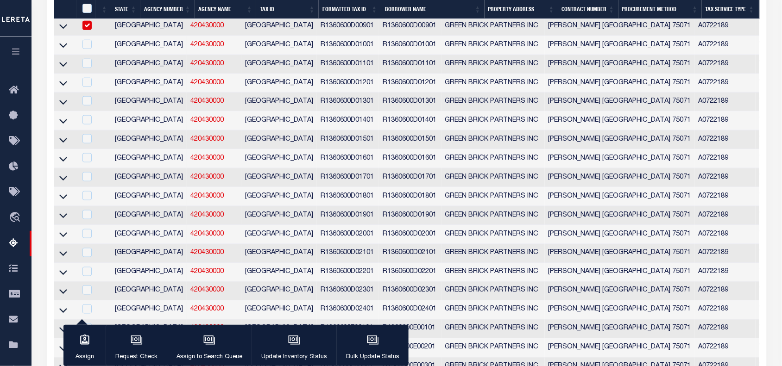
checkbox input "true"
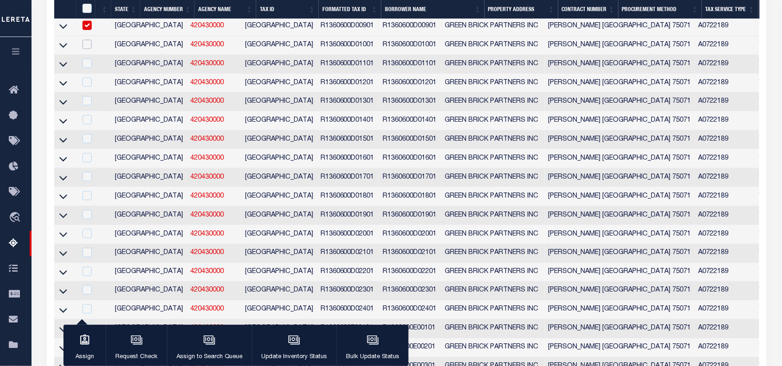
click at [85, 49] on input "checkbox" at bounding box center [86, 44] width 9 height 9
checkbox input "true"
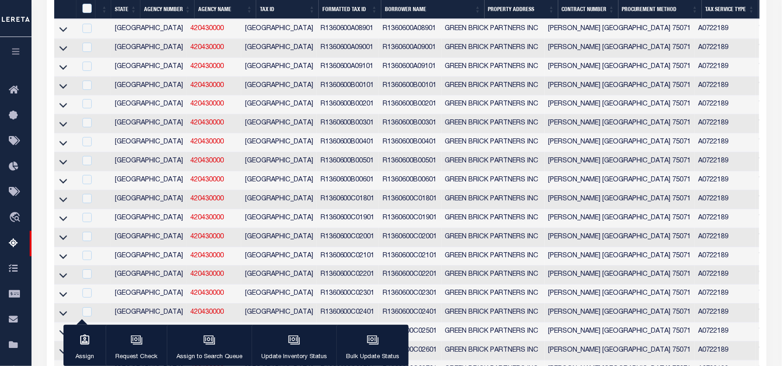
scroll to position [2244, 0]
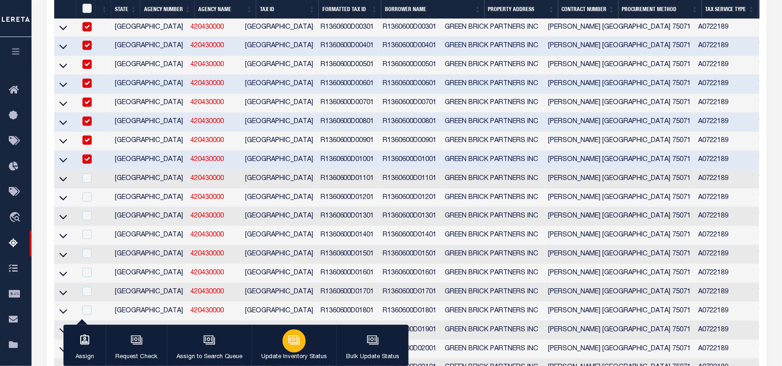
click at [285, 325] on div "button" at bounding box center [293, 341] width 23 height 23
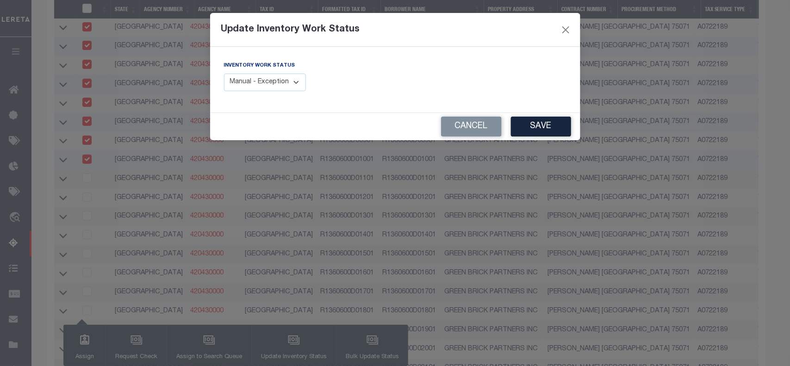
click at [297, 83] on select "Manual - Exception Pended - Awaiting Search Late Add Exception Completed" at bounding box center [265, 83] width 82 height 18
select select "4"
click at [224, 74] on select "Manual - Exception Pended - Awaiting Search Late Add Exception Completed" at bounding box center [265, 83] width 82 height 18
click at [533, 131] on button "Save" at bounding box center [541, 127] width 60 height 20
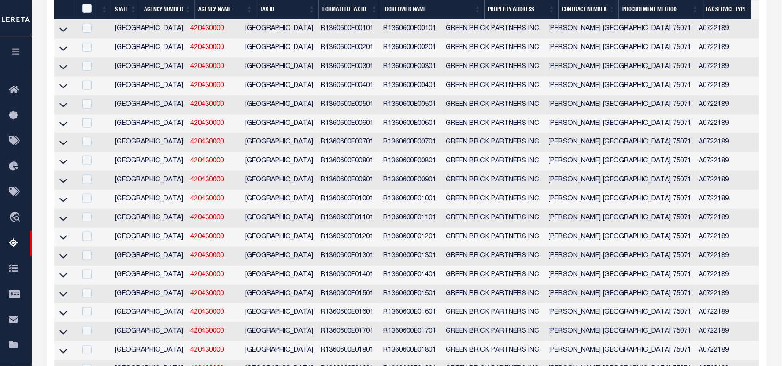
scroll to position [2071, 0]
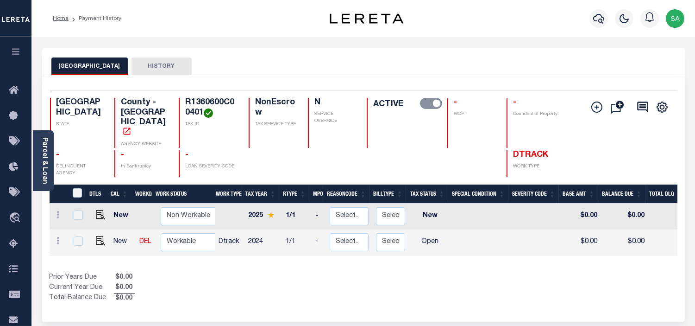
drag, startPoint x: 48, startPoint y: 165, endPoint x: 156, endPoint y: 142, distance: 110.7
click at [48, 165] on link "Parcel & Loan" at bounding box center [44, 160] width 6 height 47
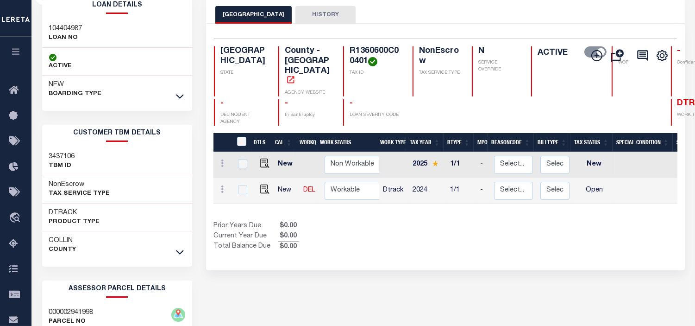
scroll to position [103, 0]
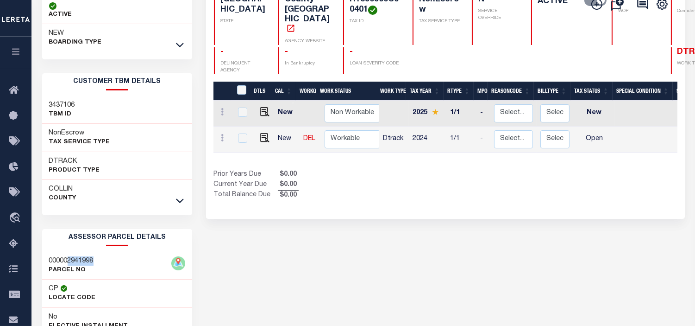
drag, startPoint x: 69, startPoint y: 258, endPoint x: 96, endPoint y: 258, distance: 26.4
click at [96, 258] on div "000002941998 PARCEL NO" at bounding box center [117, 265] width 150 height 28
copy h3 "2941998"
click at [370, 207] on div "Selected 2 Results 1 Items per page 25 50 100 TX STATE TAX ID N" at bounding box center [445, 95] width 479 height 246
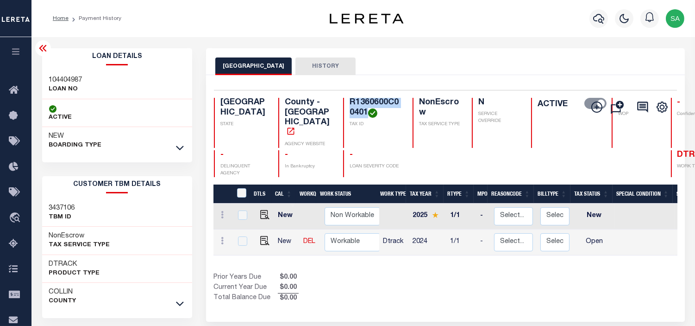
drag, startPoint x: 320, startPoint y: 102, endPoint x: 353, endPoint y: 112, distance: 34.9
click at [353, 112] on h4 "R1360600C00401" at bounding box center [376, 108] width 52 height 20
copy h4 "R1360600C00401"
click at [263, 236] on img "" at bounding box center [264, 240] width 9 height 9
checkbox input "true"
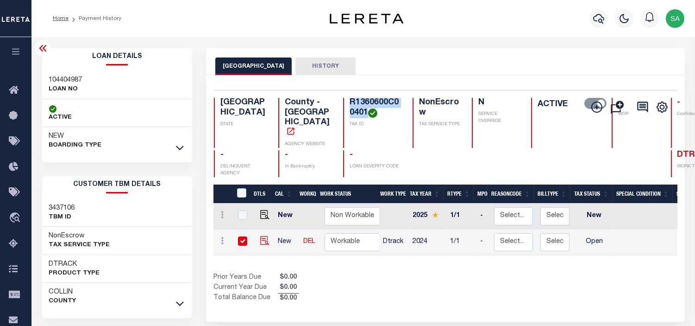
checkbox input "true"
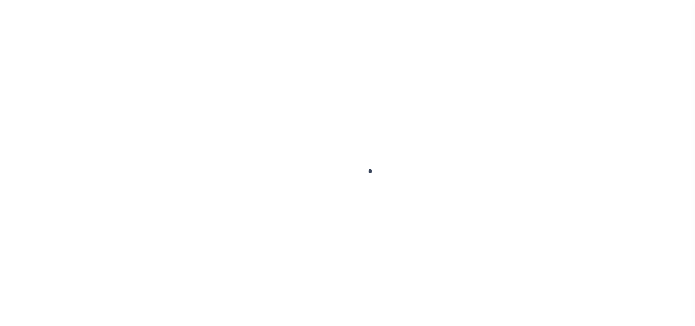
select select "OP2"
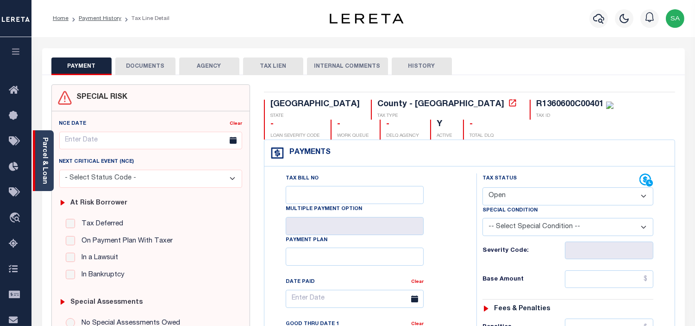
click at [47, 175] on link "Parcel & Loan" at bounding box center [44, 160] width 6 height 47
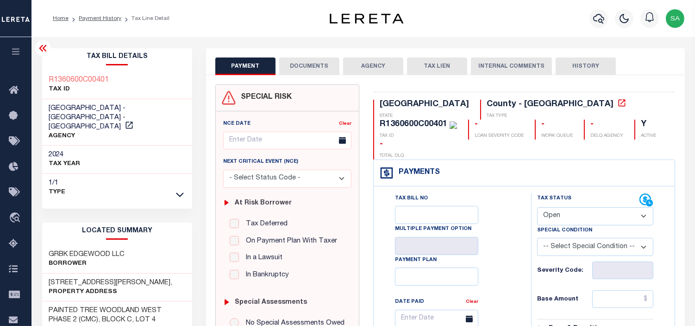
click at [308, 66] on button "DOCUMENTS" at bounding box center [309, 66] width 60 height 18
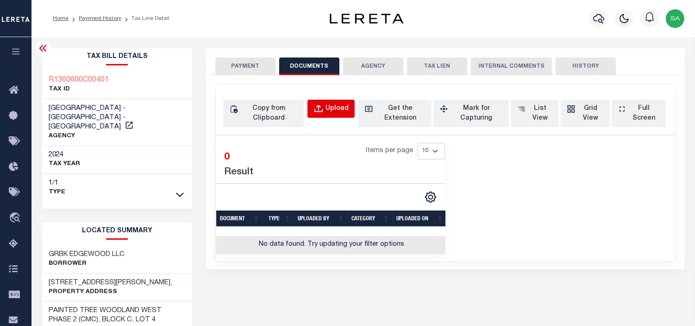
click at [325, 109] on button "Upload" at bounding box center [330, 109] width 47 height 18
select select "POP"
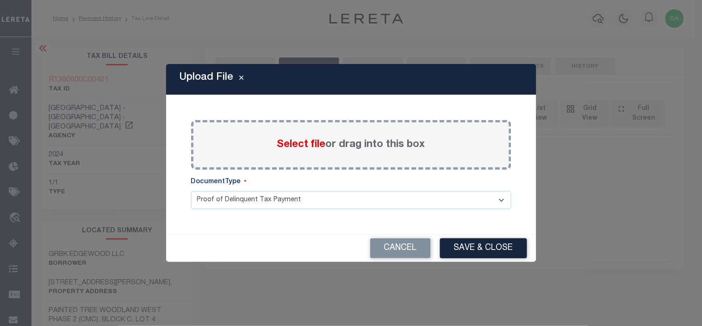
click at [299, 145] on span "Select file" at bounding box center [301, 144] width 49 height 10
click at [0, 0] on input "Select file or drag into this box" at bounding box center [0, 0] width 0 height 0
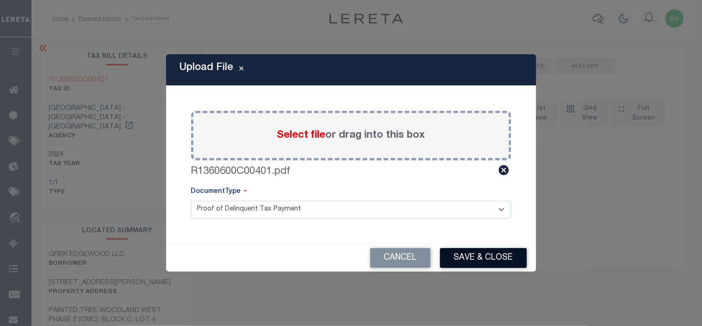
click at [495, 256] on button "Save & Close" at bounding box center [483, 258] width 87 height 20
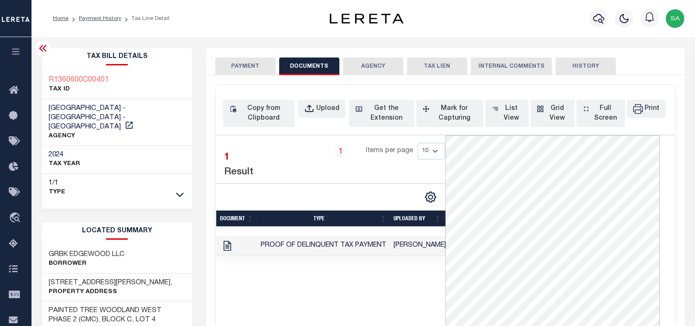
click at [238, 63] on button "PAYMENT" at bounding box center [245, 66] width 60 height 18
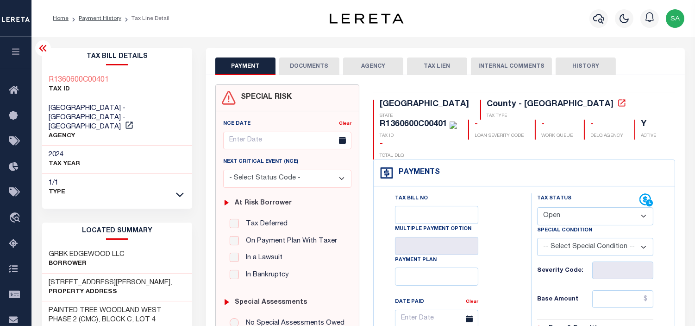
click at [566, 207] on select "- Select Status Code - Open Due/Unpaid Paid Incomplete No Tax Due Internal Refu…" at bounding box center [595, 216] width 116 height 18
select select "NTX"
click at [537, 207] on select "- Select Status Code - Open Due/Unpaid Paid Incomplete No Tax Due Internal Refu…" at bounding box center [595, 216] width 116 height 18
type input "[DATE]"
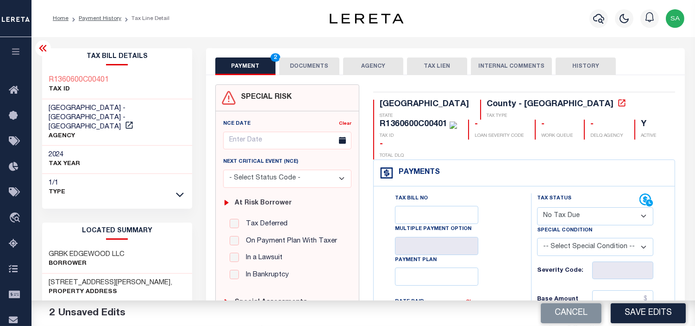
click at [561, 238] on select "-- Select Special Condition -- 3RD PARTY TAX LIEN AGENCY TAX LIEN (A.K.A Inside…" at bounding box center [595, 247] width 116 height 18
select select "7"
click at [575, 238] on select "-- Select Special Condition -- 3RD PARTY TAX LIEN AGENCY TAX LIEN (A.K.A Inside…" at bounding box center [595, 247] width 116 height 18
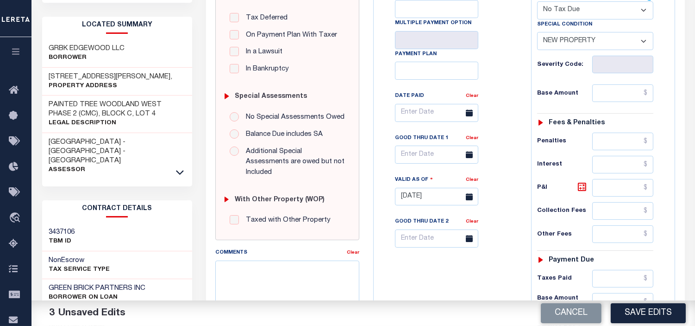
scroll to position [308, 0]
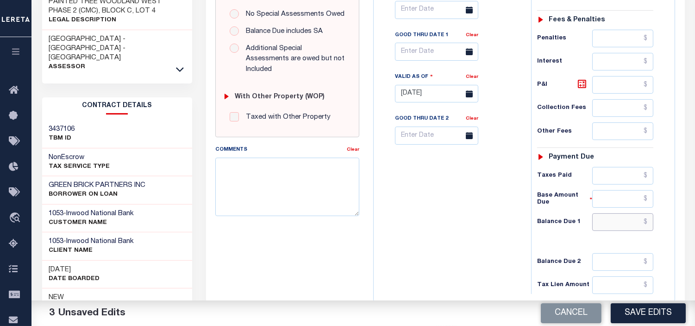
click at [620, 213] on input "text" at bounding box center [622, 222] width 61 height 18
type input "$0.00"
click at [515, 207] on div "Tax Bill No Multiple Payment Option Payment Plan Clear" at bounding box center [450, 89] width 148 height 409
click at [633, 312] on button "Save Edits" at bounding box center [648, 313] width 75 height 20
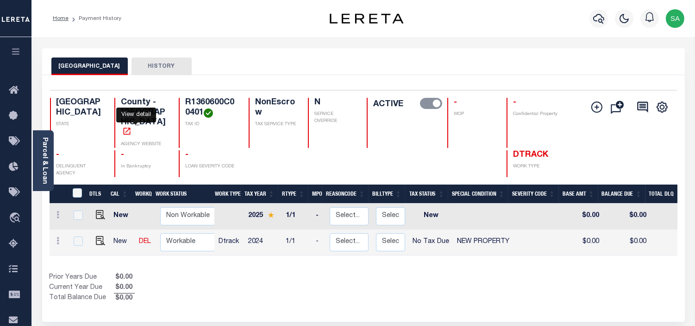
click at [132, 126] on icon "" at bounding box center [126, 130] width 9 height 9
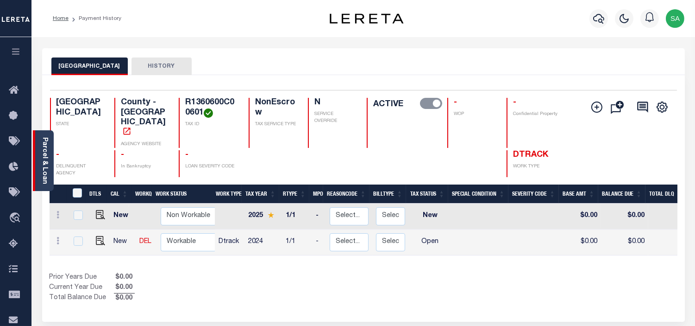
click at [43, 167] on link "Parcel & Loan" at bounding box center [44, 160] width 6 height 47
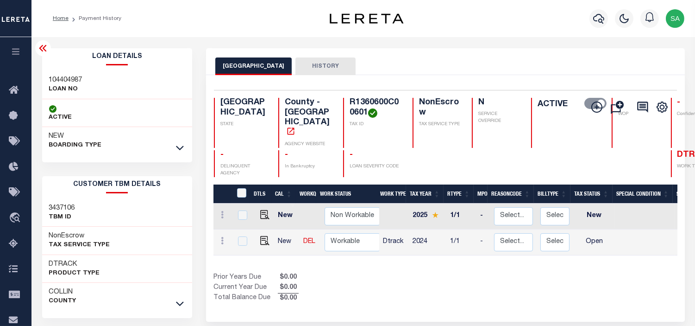
scroll to position [154, 0]
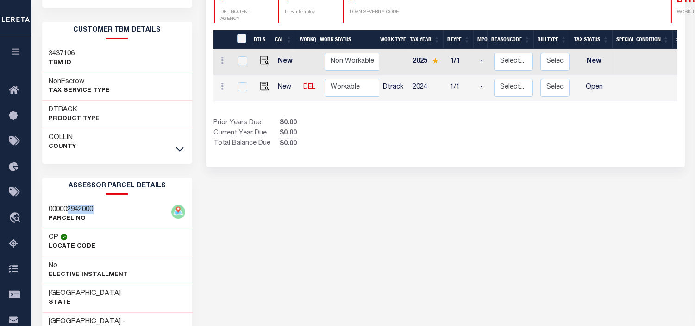
drag, startPoint x: 69, startPoint y: 207, endPoint x: 95, endPoint y: 206, distance: 26.9
click at [95, 206] on div "000002942000 PARCEL NO" at bounding box center [117, 214] width 150 height 28
click at [368, 225] on div "COLLIN COUNTY HISTORY Selected 2 Results" at bounding box center [445, 164] width 493 height 541
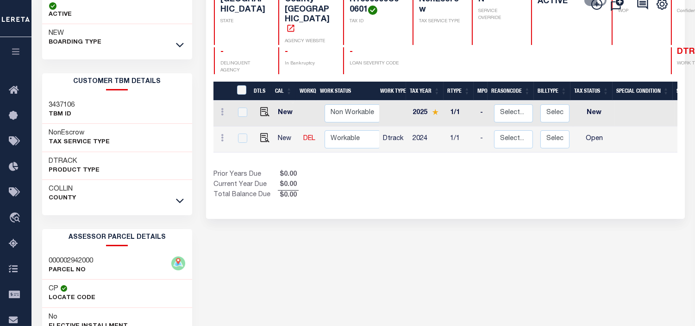
scroll to position [51, 0]
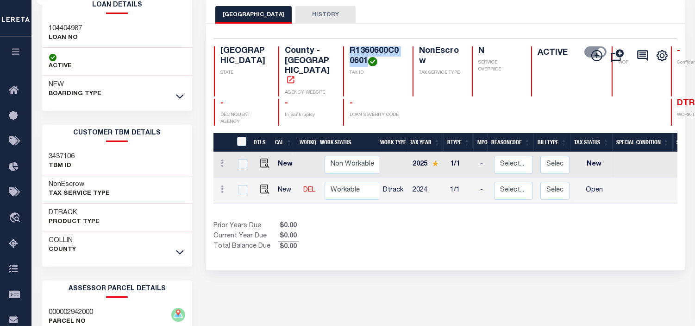
drag, startPoint x: 320, startPoint y: 49, endPoint x: 352, endPoint y: 58, distance: 33.6
click at [352, 58] on h4 "R1360600C00601" at bounding box center [376, 56] width 52 height 20
copy h4 "R1360600C00601"
click at [264, 184] on img "" at bounding box center [264, 188] width 9 height 9
checkbox input "true"
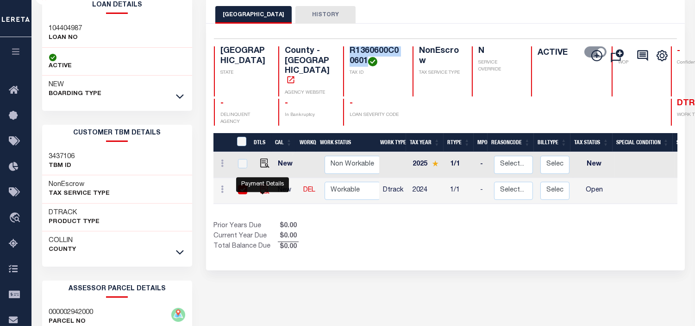
checkbox input "true"
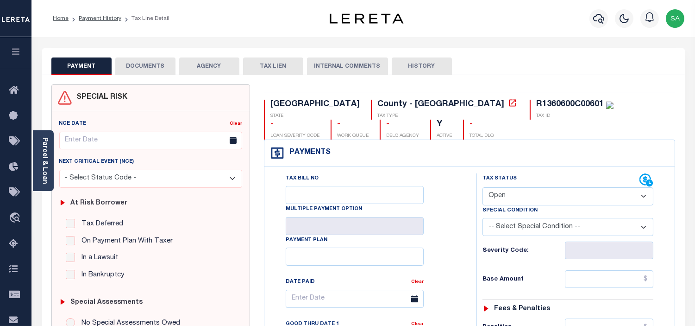
click at [45, 173] on link "Parcel & Loan" at bounding box center [44, 160] width 6 height 47
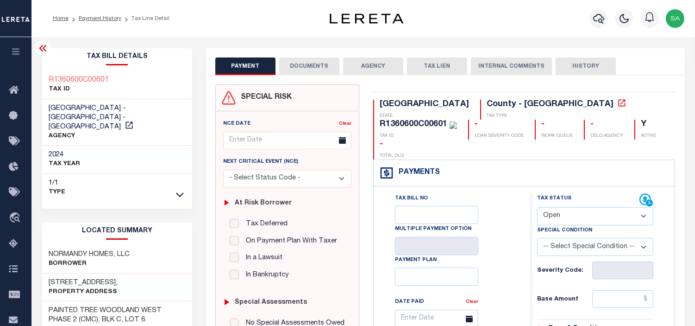
click at [557, 207] on select "- Select Status Code - Open Due/Unpaid Paid Incomplete No Tax Due Internal Refu…" at bounding box center [595, 216] width 116 height 18
select select "NTX"
click at [537, 207] on select "- Select Status Code - Open Due/Unpaid Paid Incomplete No Tax Due Internal Refu…" at bounding box center [595, 216] width 116 height 18
type input "[DATE]"
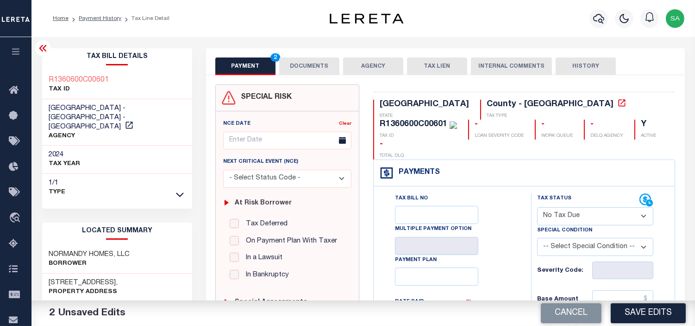
click at [290, 69] on button "DOCUMENTS" at bounding box center [309, 66] width 60 height 18
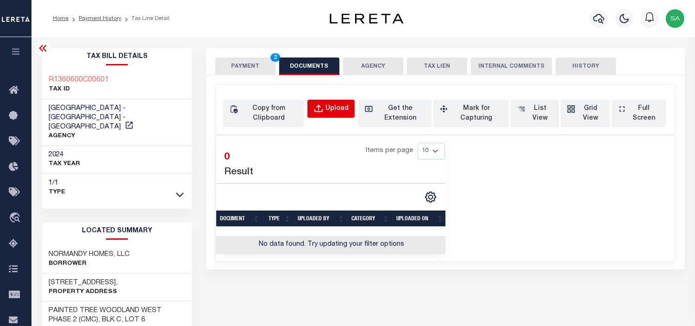
click at [331, 106] on div "Upload" at bounding box center [337, 109] width 23 height 10
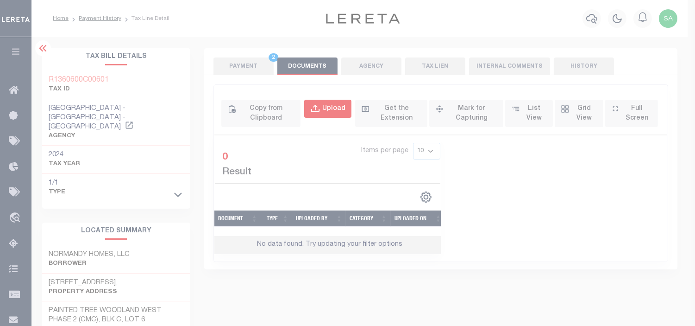
select select "POP"
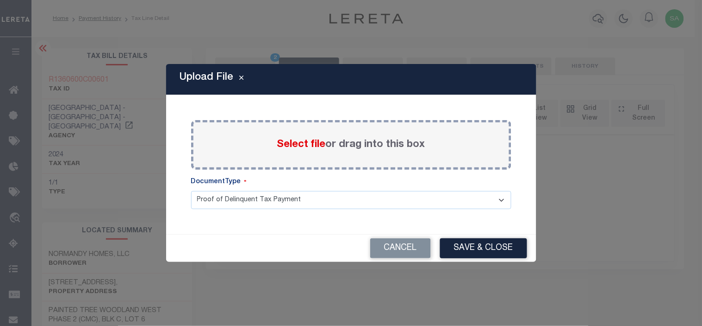
click at [301, 147] on span "Select file" at bounding box center [301, 144] width 49 height 10
click at [0, 0] on input "Select file or drag into this box" at bounding box center [0, 0] width 0 height 0
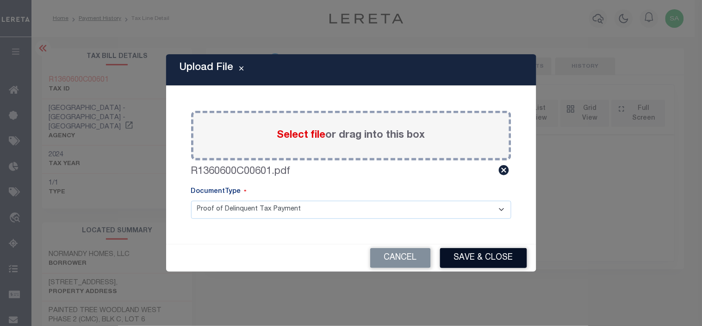
click at [477, 261] on button "Save & Close" at bounding box center [483, 258] width 87 height 20
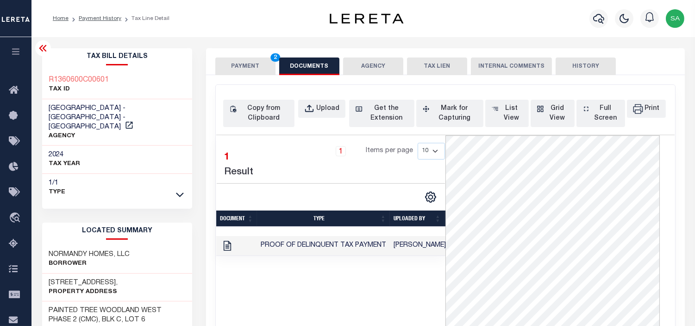
click at [249, 67] on button "PAYMENT 2" at bounding box center [245, 66] width 60 height 18
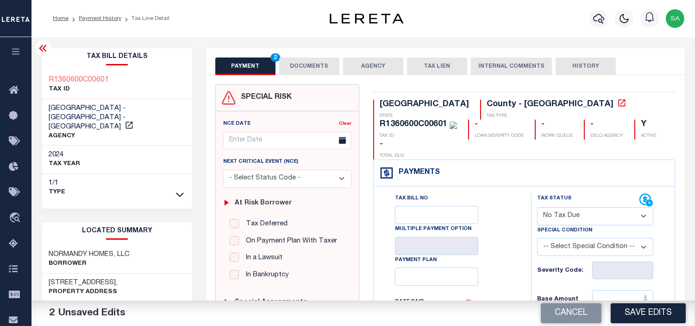
click at [580, 238] on select "-- Select Special Condition -- 3RD PARTY TAX LIEN AGENCY TAX LIEN (A.K.A Inside…" at bounding box center [595, 247] width 116 height 18
select select "7"
click at [537, 238] on select "-- Select Special Condition -- 3RD PARTY TAX LIEN AGENCY TAX LIEN (A.K.A Inside…" at bounding box center [595, 247] width 116 height 18
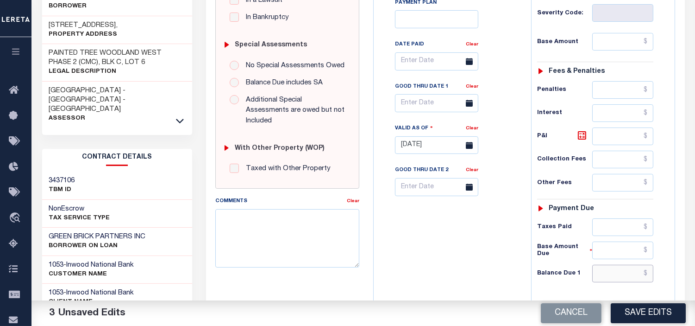
click at [623, 264] on input "text" at bounding box center [622, 273] width 61 height 18
type input "$0.00"
click at [525, 256] on div "Tax Status Status" at bounding box center [598, 140] width 148 height 409
click at [655, 315] on button "Save Edits" at bounding box center [648, 313] width 75 height 20
